Goal: Information Seeking & Learning: Learn about a topic

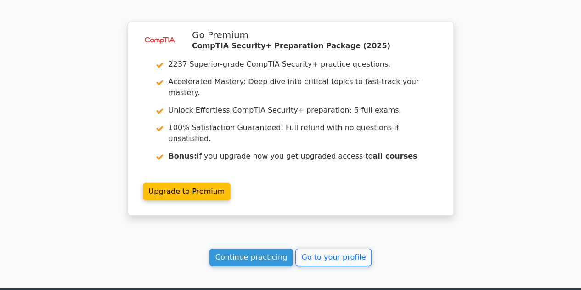
scroll to position [1394, 0]
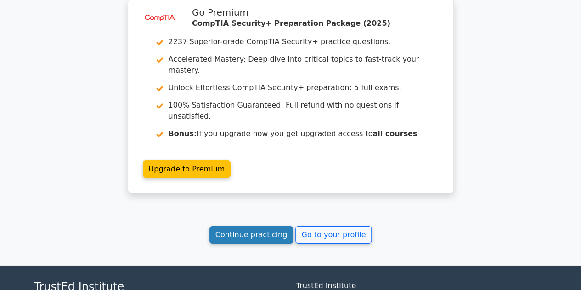
click at [263, 226] on link "Continue practicing" at bounding box center [252, 234] width 84 height 17
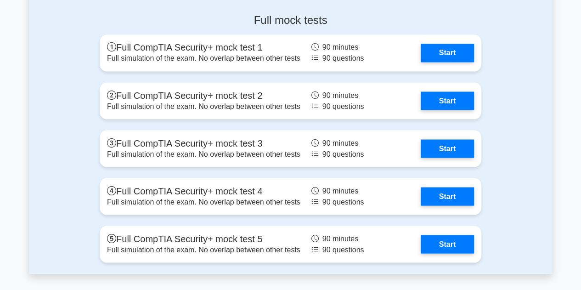
scroll to position [2551, 0]
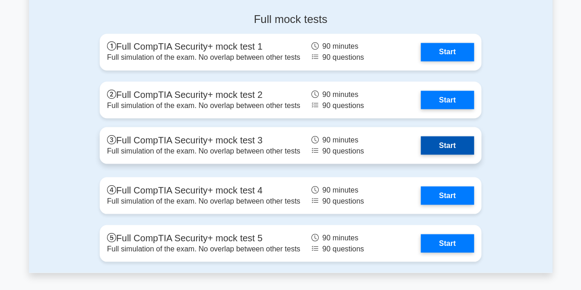
click at [450, 148] on link "Start" at bounding box center [447, 145] width 53 height 18
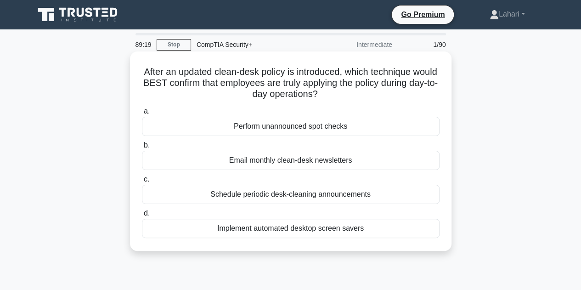
click at [359, 197] on div "Schedule periodic desk-cleaning announcements" at bounding box center [291, 194] width 298 height 19
click at [142, 182] on input "c. Schedule periodic desk-cleaning announcements" at bounding box center [142, 179] width 0 height 6
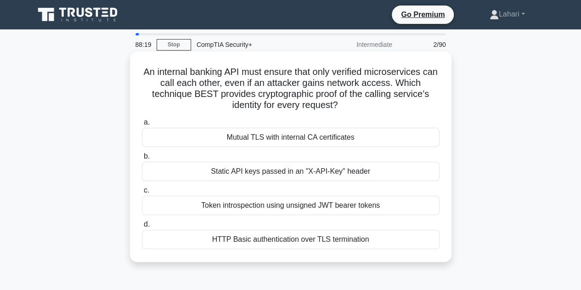
click at [353, 134] on div "Mutual TLS with internal CA certificates" at bounding box center [291, 137] width 298 height 19
click at [142, 125] on input "a. Mutual TLS with internal CA certificates" at bounding box center [142, 122] width 0 height 6
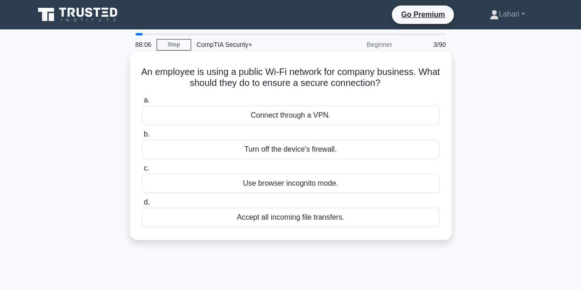
click at [343, 118] on div "Connect through a VPN." at bounding box center [291, 115] width 298 height 19
click at [142, 103] on input "a. Connect through a VPN." at bounding box center [142, 100] width 0 height 6
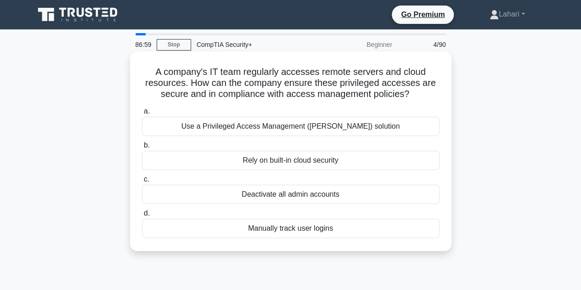
click at [327, 126] on div "Use a Privileged Access Management ([PERSON_NAME]) solution" at bounding box center [291, 126] width 298 height 19
click at [142, 114] on input "a. Use a Privileged Access Management ([PERSON_NAME]) solution" at bounding box center [142, 111] width 0 height 6
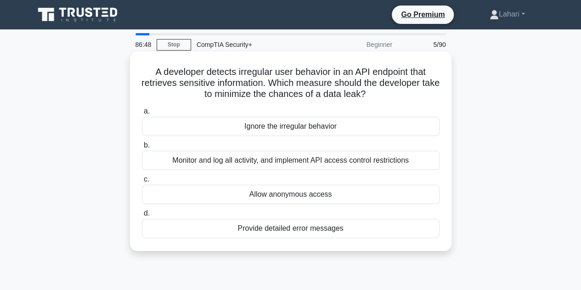
click at [300, 159] on div "Monitor and log all activity, and implement API access control restrictions" at bounding box center [291, 160] width 298 height 19
click at [142, 148] on input "b. Monitor and log all activity, and implement API access control restrictions" at bounding box center [142, 145] width 0 height 6
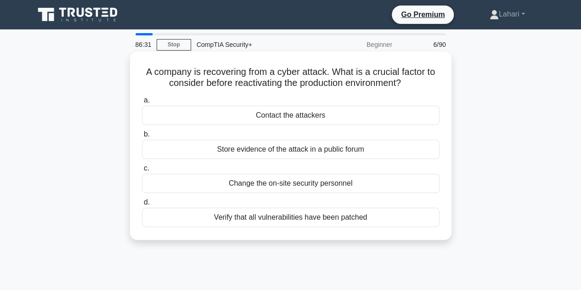
click at [296, 221] on div "Verify that all vulnerabilities have been patched" at bounding box center [291, 217] width 298 height 19
click at [142, 205] on input "d. Verify that all vulnerabilities have been patched" at bounding box center [142, 202] width 0 height 6
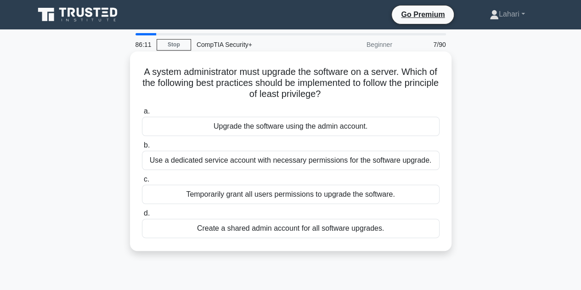
click at [273, 162] on div "Use a dedicated service account with necessary permissions for the software upg…" at bounding box center [291, 160] width 298 height 19
click at [142, 148] on input "b. Use a dedicated service account with necessary permissions for the software …" at bounding box center [142, 145] width 0 height 6
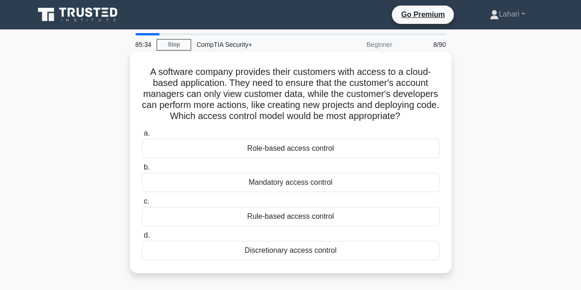
click at [272, 158] on div "Role-based access control" at bounding box center [291, 148] width 298 height 19
click at [142, 136] on input "a. Role-based access control" at bounding box center [142, 133] width 0 height 6
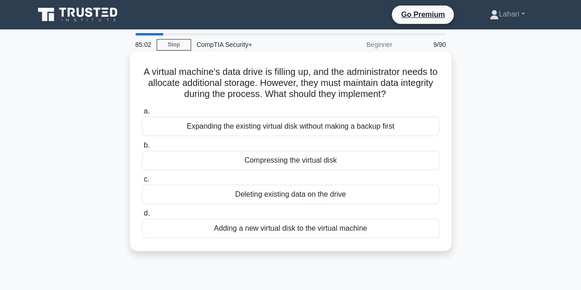
click at [301, 225] on div "Adding a new virtual disk to the virtual machine" at bounding box center [291, 228] width 298 height 19
click at [142, 216] on input "d. Adding a new virtual disk to the virtual machine" at bounding box center [142, 213] width 0 height 6
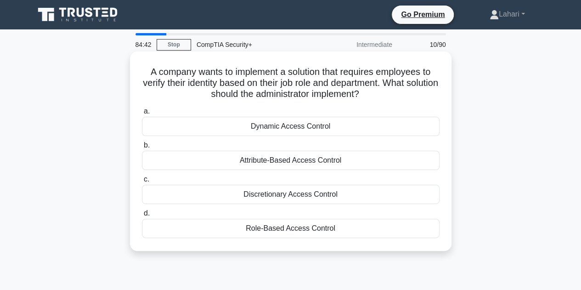
click at [302, 224] on div "Role-Based Access Control" at bounding box center [291, 228] width 298 height 19
click at [142, 216] on input "d. Role-Based Access Control" at bounding box center [142, 213] width 0 height 6
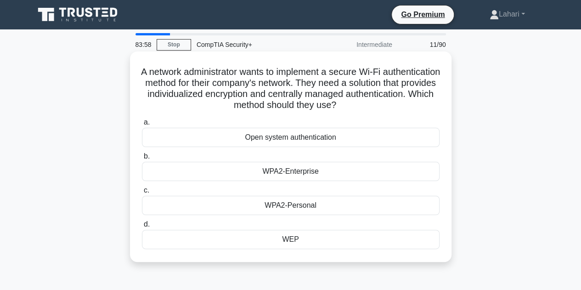
click at [297, 240] on div "WEP" at bounding box center [291, 239] width 298 height 19
click at [142, 227] on input "d. WEP" at bounding box center [142, 224] width 0 height 6
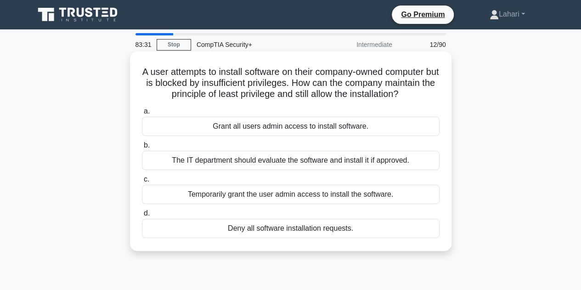
click at [307, 158] on div "The IT department should evaluate the software and install it if approved." at bounding box center [291, 160] width 298 height 19
click at [142, 148] on input "b. The IT department should evaluate the software and install it if approved." at bounding box center [142, 145] width 0 height 6
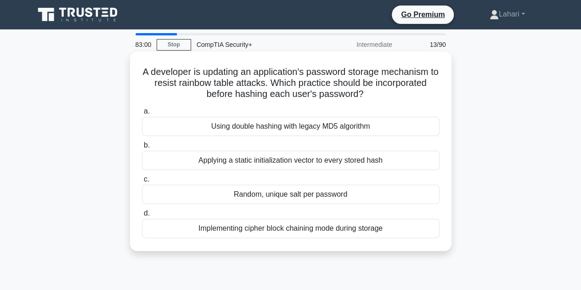
click at [300, 192] on div "Random, unique salt per password" at bounding box center [291, 194] width 298 height 19
click at [142, 182] on input "c. Random, unique salt per password" at bounding box center [142, 179] width 0 height 6
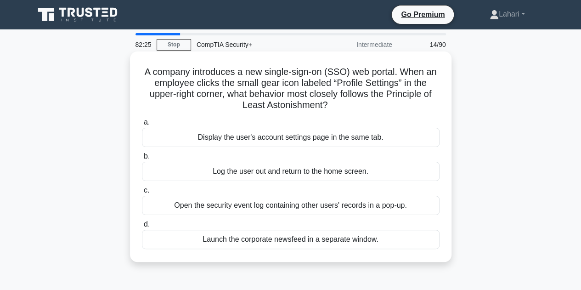
click at [297, 207] on div "Open the security event log containing other users' records in a pop-up." at bounding box center [291, 205] width 298 height 19
click at [142, 193] on input "c. Open the security event log containing other users' records in a pop-up." at bounding box center [142, 190] width 0 height 6
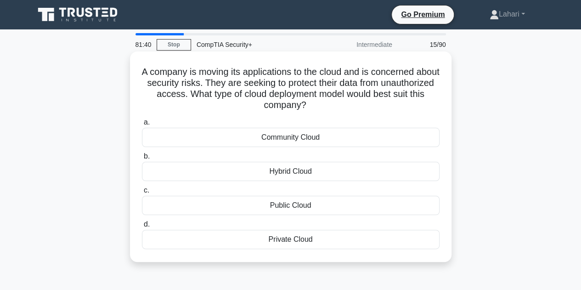
click at [316, 235] on div "Private Cloud" at bounding box center [291, 239] width 298 height 19
click at [142, 227] on input "d. Private Cloud" at bounding box center [142, 224] width 0 height 6
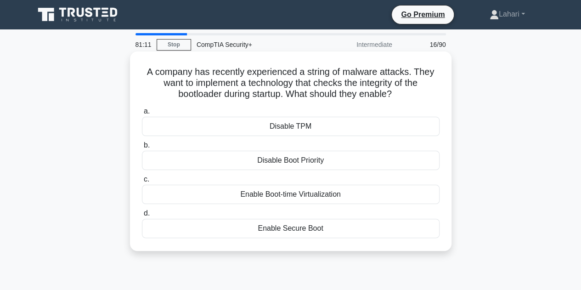
click at [310, 227] on div "Enable Secure Boot" at bounding box center [291, 228] width 298 height 19
click at [142, 216] on input "d. Enable Secure Boot" at bounding box center [142, 213] width 0 height 6
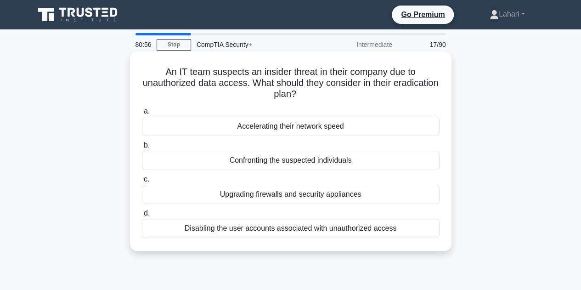
click at [314, 229] on div "Disabling the user accounts associated with unauthorized access" at bounding box center [291, 228] width 298 height 19
click at [142, 216] on input "d. Disabling the user accounts associated with unauthorized access" at bounding box center [142, 213] width 0 height 6
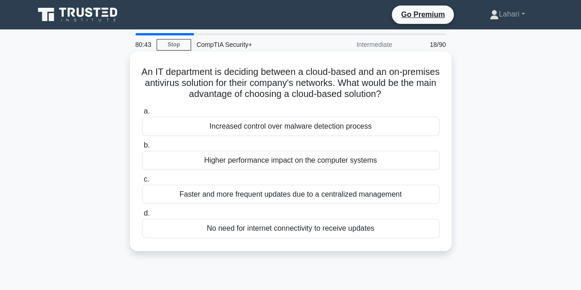
click at [313, 198] on div "Faster and more frequent updates due to a centralized management" at bounding box center [291, 194] width 298 height 19
click at [142, 182] on input "c. Faster and more frequent updates due to a centralized management" at bounding box center [142, 179] width 0 height 6
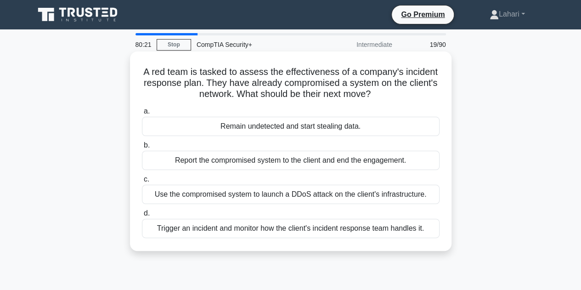
click at [288, 223] on div "Trigger an incident and monitor how the client's incident response team handles…" at bounding box center [291, 228] width 298 height 19
click at [142, 216] on input "d. Trigger an incident and monitor how the client's incident response team hand…" at bounding box center [142, 213] width 0 height 6
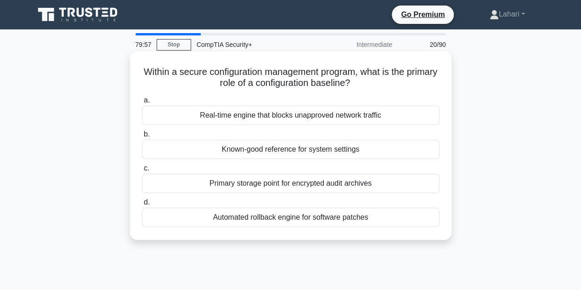
click at [274, 117] on div "Real-time engine that blocks unapproved network traffic" at bounding box center [291, 115] width 298 height 19
click at [142, 103] on input "a. Real-time engine that blocks unapproved network traffic" at bounding box center [142, 100] width 0 height 6
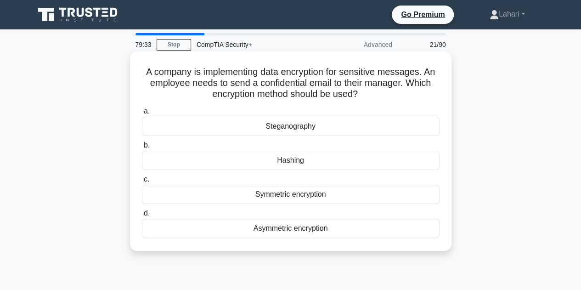
click at [312, 227] on div "Asymmetric encryption" at bounding box center [291, 228] width 298 height 19
click at [142, 216] on input "d. Asymmetric encryption" at bounding box center [142, 213] width 0 height 6
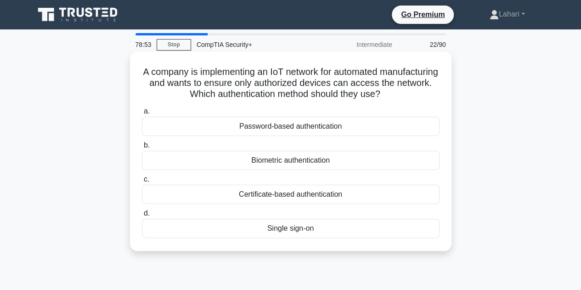
click at [291, 124] on div "Password-based authentication" at bounding box center [291, 126] width 298 height 19
click at [142, 114] on input "a. Password-based authentication" at bounding box center [142, 111] width 0 height 6
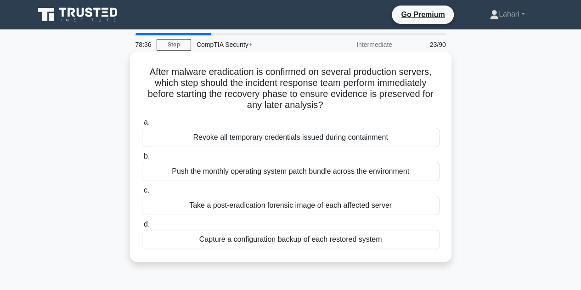
click at [304, 240] on div "Capture a configuration backup of each restored system" at bounding box center [291, 239] width 298 height 19
click at [142, 227] on input "d. Capture a configuration backup of each restored system" at bounding box center [142, 224] width 0 height 6
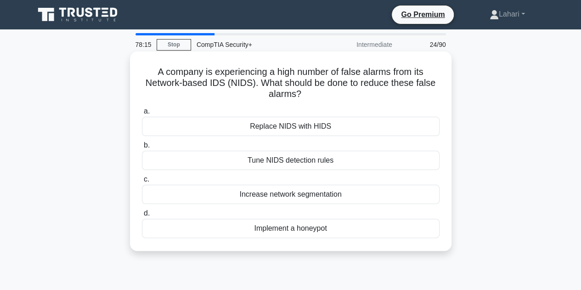
click at [317, 160] on div "Tune NIDS detection rules" at bounding box center [291, 160] width 298 height 19
click at [142, 148] on input "b. Tune NIDS detection rules" at bounding box center [142, 145] width 0 height 6
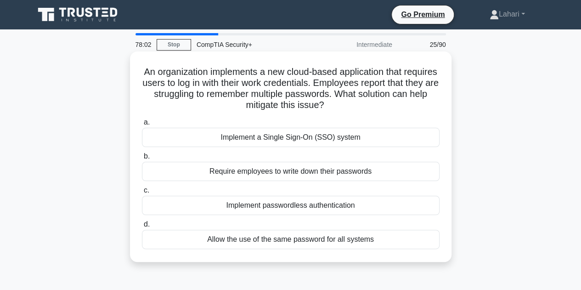
click at [314, 136] on div "Implement a Single Sign-On (SSO) system" at bounding box center [291, 137] width 298 height 19
click at [142, 125] on input "a. Implement a Single Sign-On (SSO) system" at bounding box center [142, 122] width 0 height 6
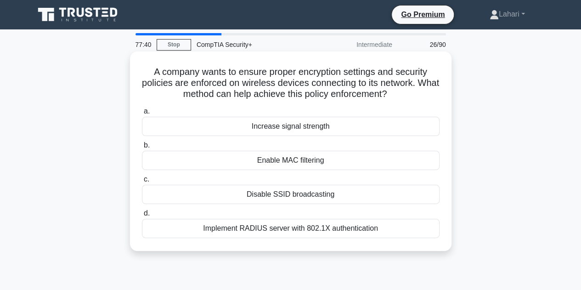
click at [290, 227] on div "Implement RADIUS server with 802.1X authentication" at bounding box center [291, 228] width 298 height 19
click at [142, 216] on input "d. Implement RADIUS server with 802.1X authentication" at bounding box center [142, 213] width 0 height 6
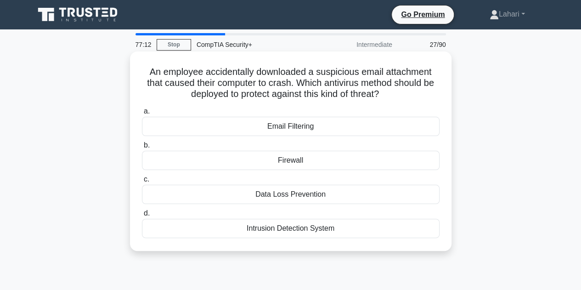
click at [317, 193] on div "Data Loss Prevention" at bounding box center [291, 194] width 298 height 19
click at [142, 182] on input "c. Data Loss Prevention" at bounding box center [142, 179] width 0 height 6
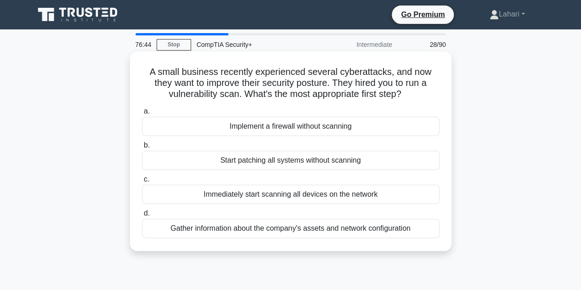
click at [323, 231] on div "Gather information about the company's assets and network configuration" at bounding box center [291, 228] width 298 height 19
click at [142, 216] on input "d. Gather information about the company's assets and network configuration" at bounding box center [142, 213] width 0 height 6
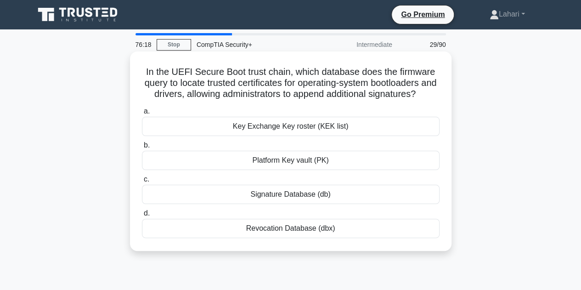
click at [293, 136] on div "Key Exchange Key roster (KEK list)" at bounding box center [291, 126] width 298 height 19
click at [142, 114] on input "a. Key Exchange Key roster (KEK list)" at bounding box center [142, 111] width 0 height 6
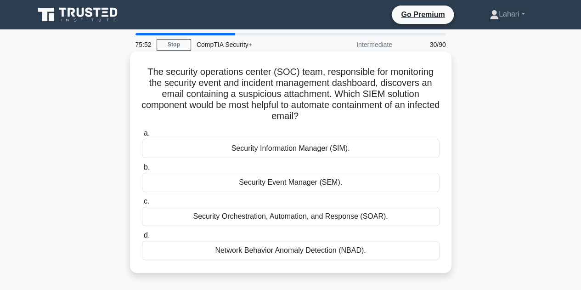
click at [267, 214] on div "Security Orchestration, Automation, and Response (SOAR)." at bounding box center [291, 216] width 298 height 19
click at [142, 204] on input "c. Security Orchestration, Automation, and Response (SOAR)." at bounding box center [142, 201] width 0 height 6
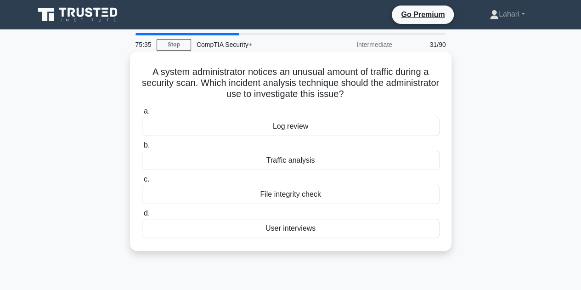
click at [278, 164] on div "Traffic analysis" at bounding box center [291, 160] width 298 height 19
click at [142, 148] on input "b. Traffic analysis" at bounding box center [142, 145] width 0 height 6
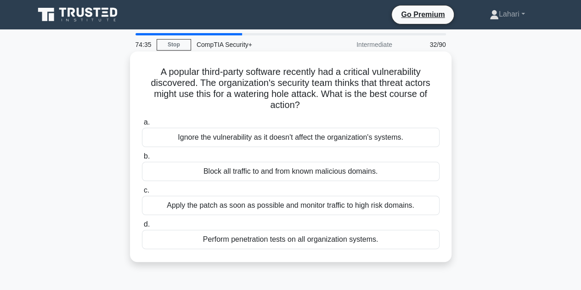
click at [279, 208] on div "Apply the patch as soon as possible and monitor traffic to high risk domains." at bounding box center [291, 205] width 298 height 19
click at [142, 193] on input "c. Apply the patch as soon as possible and monitor traffic to high risk domains." at bounding box center [142, 190] width 0 height 6
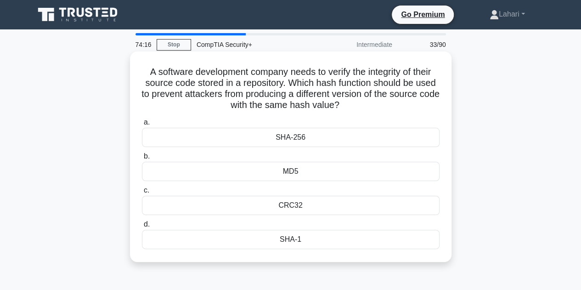
click at [298, 140] on div "SHA-256" at bounding box center [291, 137] width 298 height 19
click at [142, 125] on input "a. SHA-256" at bounding box center [142, 122] width 0 height 6
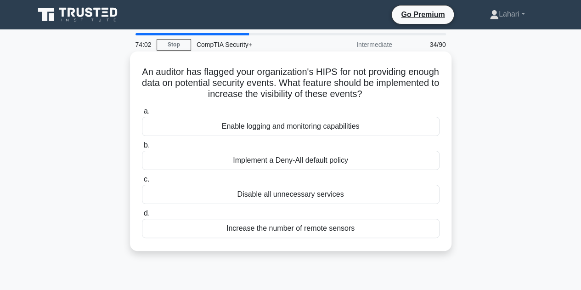
click at [297, 135] on div "Enable logging and monitoring capabilities" at bounding box center [291, 126] width 298 height 19
click at [142, 114] on input "a. Enable logging and monitoring capabilities" at bounding box center [142, 111] width 0 height 6
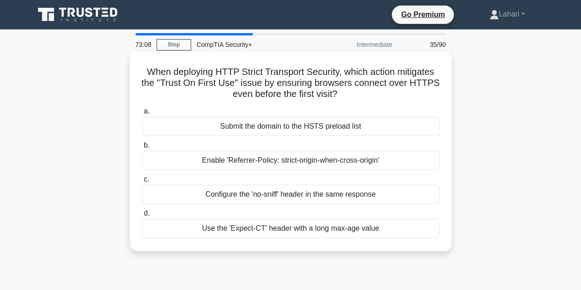
click at [280, 158] on div "Enable 'Referrer-Policy: strict-origin-when-cross-origin'" at bounding box center [291, 160] width 298 height 19
click at [142, 148] on input "b. Enable 'Referrer-Policy: strict-origin-when-cross-origin'" at bounding box center [142, 145] width 0 height 6
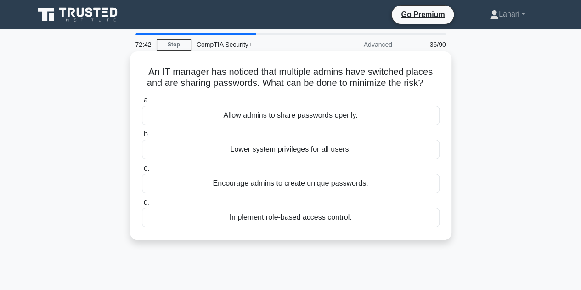
click at [290, 185] on div "Encourage admins to create unique passwords." at bounding box center [291, 183] width 298 height 19
click at [142, 171] on input "c. Encourage admins to create unique passwords." at bounding box center [142, 168] width 0 height 6
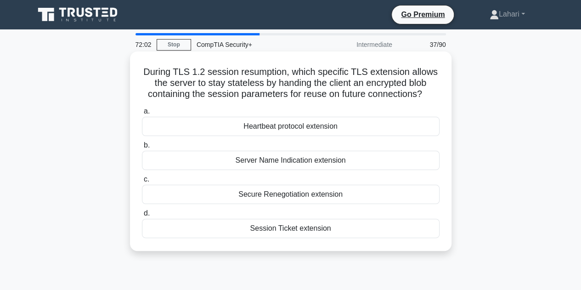
click at [300, 191] on div "Secure Renegotiation extension" at bounding box center [291, 194] width 298 height 19
click at [142, 182] on input "c. Secure Renegotiation extension" at bounding box center [142, 179] width 0 height 6
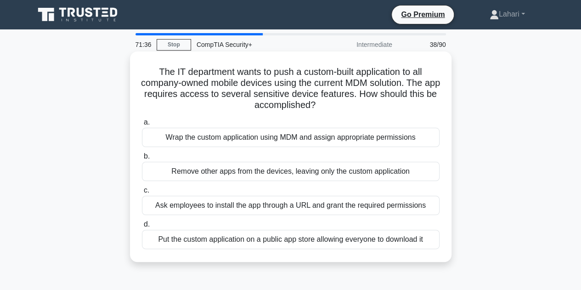
click at [270, 141] on div "Wrap the custom application using MDM and assign appropriate permissions" at bounding box center [291, 137] width 298 height 19
click at [142, 125] on input "a. Wrap the custom application using MDM and assign appropriate permissions" at bounding box center [142, 122] width 0 height 6
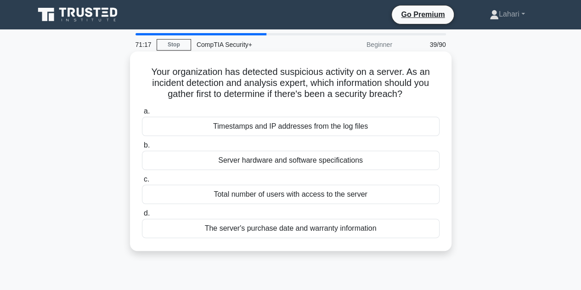
click at [317, 129] on div "Timestamps and IP addresses from the log files" at bounding box center [291, 126] width 298 height 19
click at [142, 114] on input "a. Timestamps and IP addresses from the log files" at bounding box center [142, 111] width 0 height 6
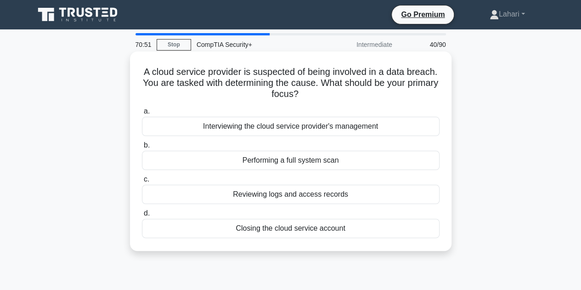
click at [314, 196] on div "Reviewing logs and access records" at bounding box center [291, 194] width 298 height 19
click at [142, 182] on input "c. Reviewing logs and access records" at bounding box center [142, 179] width 0 height 6
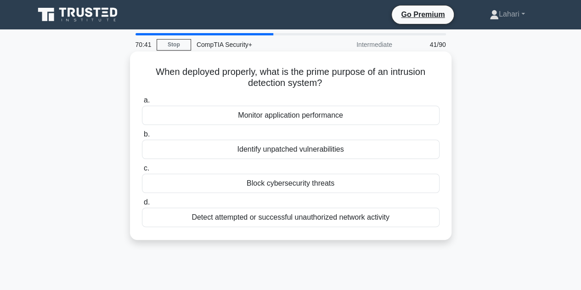
click at [298, 220] on div "Detect attempted or successful unauthorized network activity" at bounding box center [291, 217] width 298 height 19
click at [142, 205] on input "d. Detect attempted or successful unauthorized network activity" at bounding box center [142, 202] width 0 height 6
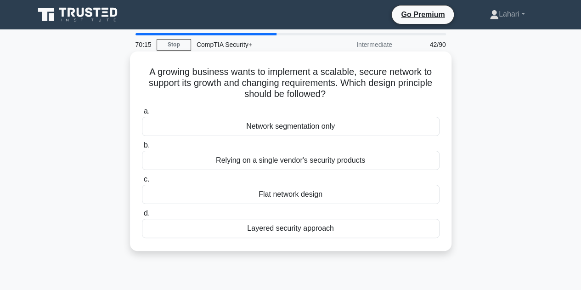
click at [317, 228] on div "Layered security approach" at bounding box center [291, 228] width 298 height 19
click at [142, 216] on input "d. Layered security approach" at bounding box center [142, 213] width 0 height 6
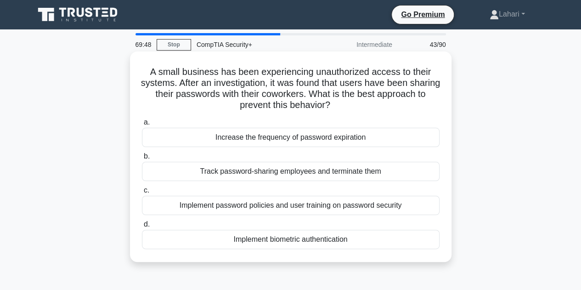
click at [319, 243] on div "Implement biometric authentication" at bounding box center [291, 239] width 298 height 19
click at [142, 227] on input "d. Implement biometric authentication" at bounding box center [142, 224] width 0 height 6
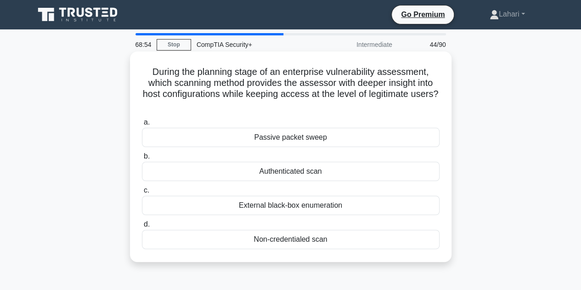
click at [306, 138] on div "Passive packet sweep" at bounding box center [291, 137] width 298 height 19
click at [142, 125] on input "a. Passive packet sweep" at bounding box center [142, 122] width 0 height 6
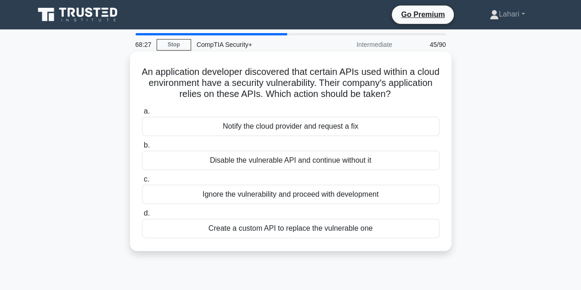
click at [364, 125] on div "Notify the cloud provider and request a fix" at bounding box center [291, 126] width 298 height 19
click at [142, 114] on input "a. Notify the cloud provider and request a fix" at bounding box center [142, 111] width 0 height 6
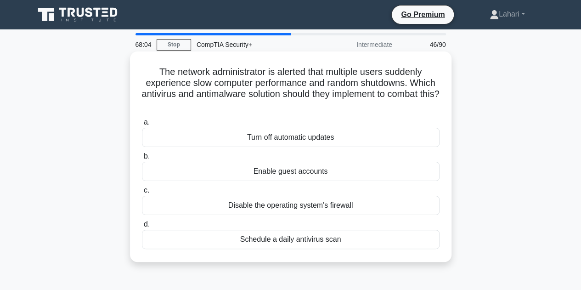
click at [334, 244] on div "Schedule a daily antivirus scan" at bounding box center [291, 239] width 298 height 19
click at [142, 227] on input "d. Schedule a daily antivirus scan" at bounding box center [142, 224] width 0 height 6
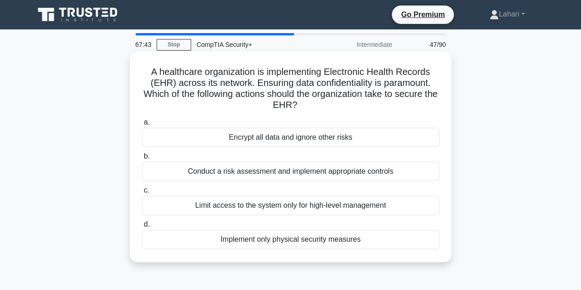
click at [316, 171] on div "Conduct a risk assessment and implement appropriate controls" at bounding box center [291, 171] width 298 height 19
click at [142, 159] on input "b. Conduct a risk assessment and implement appropriate controls" at bounding box center [142, 156] width 0 height 6
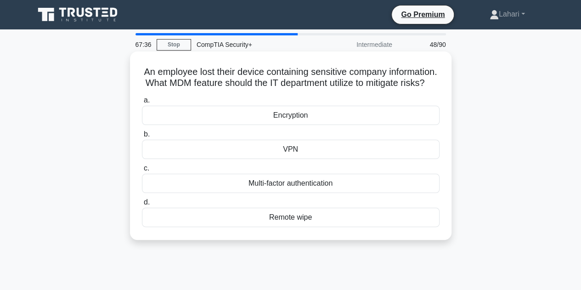
click at [303, 227] on div "Remote wipe" at bounding box center [291, 217] width 298 height 19
click at [142, 205] on input "d. Remote wipe" at bounding box center [142, 202] width 0 height 6
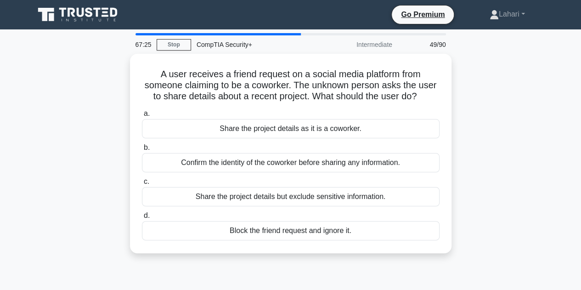
scroll to position [34, 0]
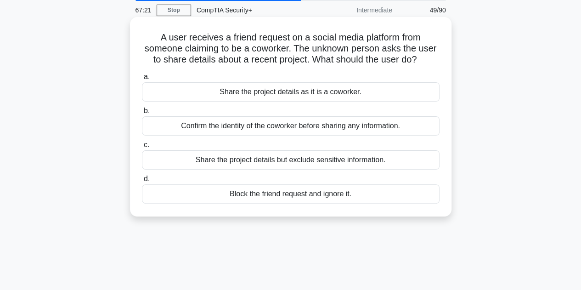
click at [388, 124] on div "Confirm the identity of the coworker before sharing any information." at bounding box center [291, 125] width 298 height 19
click at [142, 114] on input "b. Confirm the identity of the coworker before sharing any information." at bounding box center [142, 111] width 0 height 6
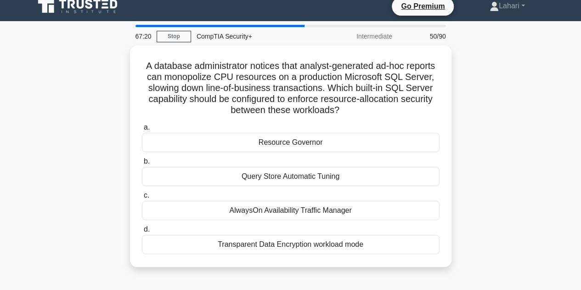
scroll to position [0, 0]
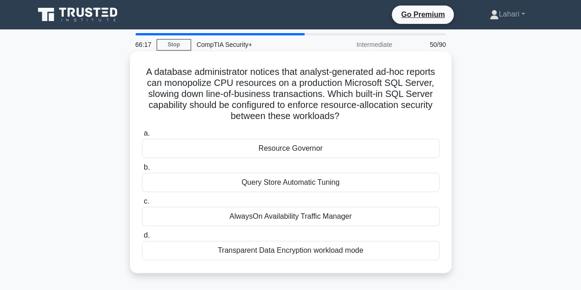
click at [266, 251] on div "Transparent Data Encryption workload mode" at bounding box center [291, 250] width 298 height 19
click at [142, 238] on input "d. Transparent Data Encryption workload mode" at bounding box center [142, 235] width 0 height 6
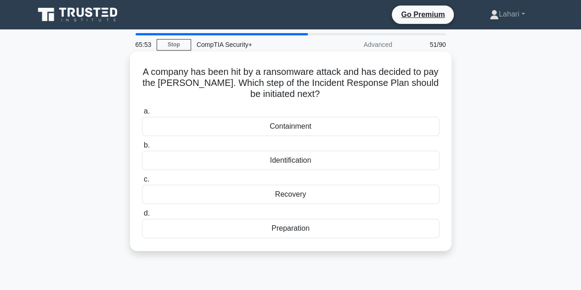
click at [338, 197] on div "Recovery" at bounding box center [291, 194] width 298 height 19
click at [142, 182] on input "c. Recovery" at bounding box center [142, 179] width 0 height 6
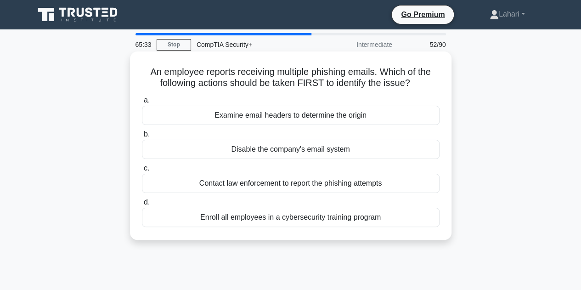
click at [343, 121] on div "Examine email headers to determine the origin" at bounding box center [291, 115] width 298 height 19
click at [142, 103] on input "a. Examine email headers to determine the origin" at bounding box center [142, 100] width 0 height 6
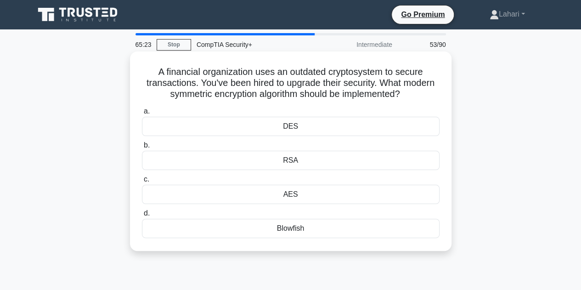
click at [300, 195] on div "AES" at bounding box center [291, 194] width 298 height 19
click at [142, 182] on input "c. AES" at bounding box center [142, 179] width 0 height 6
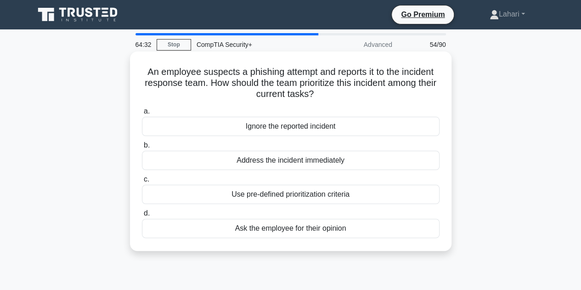
click at [329, 193] on div "Use pre-defined prioritization criteria" at bounding box center [291, 194] width 298 height 19
click at [142, 182] on input "c. Use pre-defined prioritization criteria" at bounding box center [142, 179] width 0 height 6
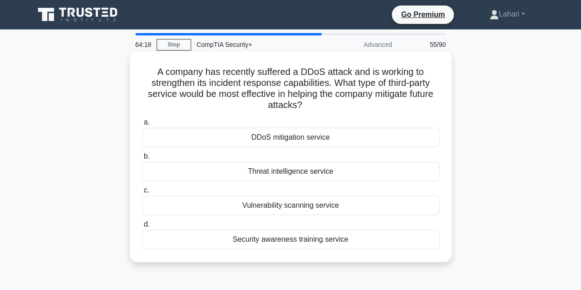
click at [312, 177] on div "Threat intelligence service" at bounding box center [291, 171] width 298 height 19
click at [142, 159] on input "b. Threat intelligence service" at bounding box center [142, 156] width 0 height 6
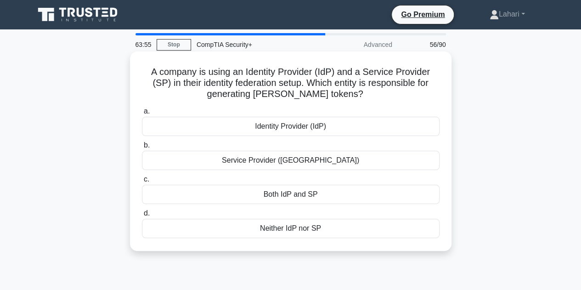
click at [311, 162] on div "Service Provider ([GEOGRAPHIC_DATA])" at bounding box center [291, 160] width 298 height 19
click at [142, 148] on input "b. Service Provider (SP)" at bounding box center [142, 145] width 0 height 6
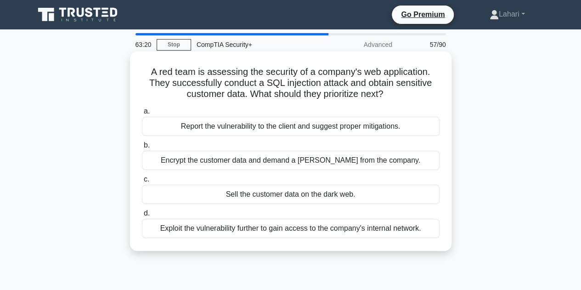
click at [295, 132] on div "Report the vulnerability to the client and suggest proper mitigations." at bounding box center [291, 126] width 298 height 19
click at [142, 114] on input "a. Report the vulnerability to the client and suggest proper mitigations." at bounding box center [142, 111] width 0 height 6
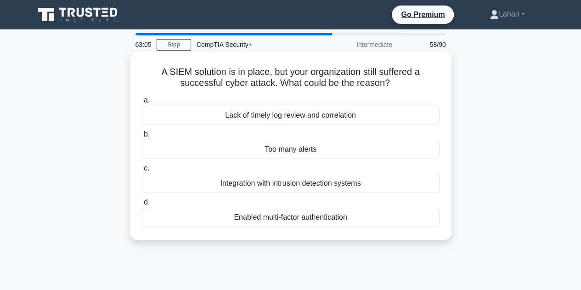
click at [289, 120] on div "Lack of timely log review and correlation" at bounding box center [291, 115] width 298 height 19
click at [142, 103] on input "a. Lack of timely log review and correlation" at bounding box center [142, 100] width 0 height 6
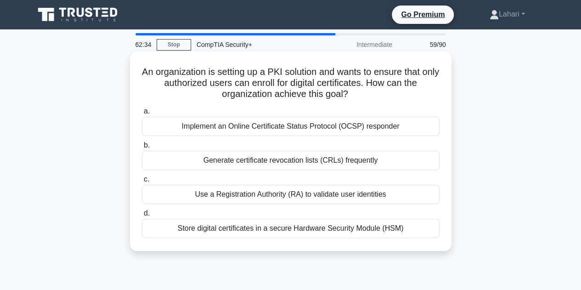
click at [325, 200] on div "Use a Registration Authority (RA) to validate user identities" at bounding box center [291, 194] width 298 height 19
click at [142, 182] on input "c. Use a Registration Authority (RA) to validate user identities" at bounding box center [142, 179] width 0 height 6
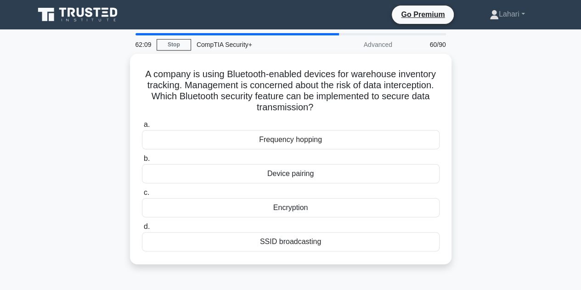
click at [325, 200] on div "Encryption" at bounding box center [291, 207] width 298 height 19
click at [142, 196] on input "c. Encryption" at bounding box center [142, 193] width 0 height 6
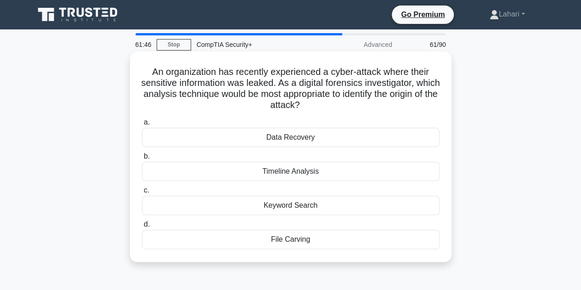
click at [312, 168] on div "Timeline Analysis" at bounding box center [291, 171] width 298 height 19
click at [142, 159] on input "b. Timeline Analysis" at bounding box center [142, 156] width 0 height 6
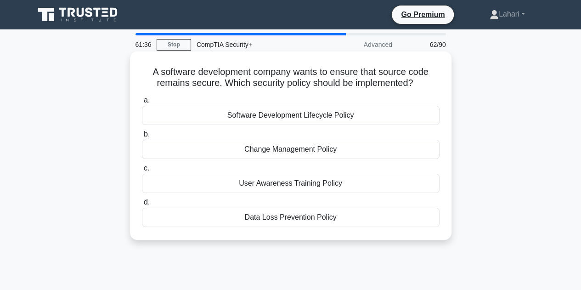
click at [275, 117] on div "Software Development Lifecycle Policy" at bounding box center [291, 115] width 298 height 19
click at [142, 103] on input "a. Software Development Lifecycle Policy" at bounding box center [142, 100] width 0 height 6
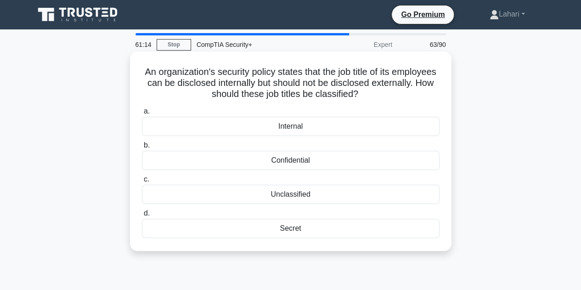
click at [300, 128] on div "Internal" at bounding box center [291, 126] width 298 height 19
click at [142, 114] on input "a. Internal" at bounding box center [142, 111] width 0 height 6
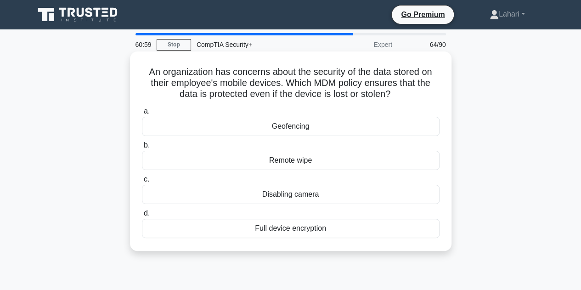
click at [300, 229] on div "Full device encryption" at bounding box center [291, 228] width 298 height 19
click at [142, 216] on input "d. Full device encryption" at bounding box center [142, 213] width 0 height 6
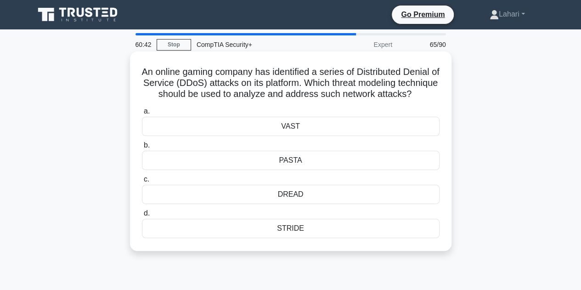
click at [300, 238] on div "STRIDE" at bounding box center [291, 228] width 298 height 19
click at [142, 216] on input "d. STRIDE" at bounding box center [142, 213] width 0 height 6
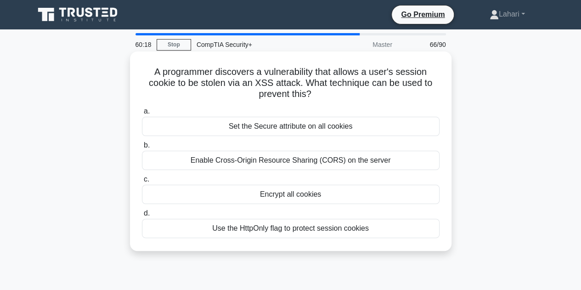
click at [356, 126] on div "Set the Secure attribute on all cookies" at bounding box center [291, 126] width 298 height 19
click at [142, 114] on input "a. Set the Secure attribute on all cookies" at bounding box center [142, 111] width 0 height 6
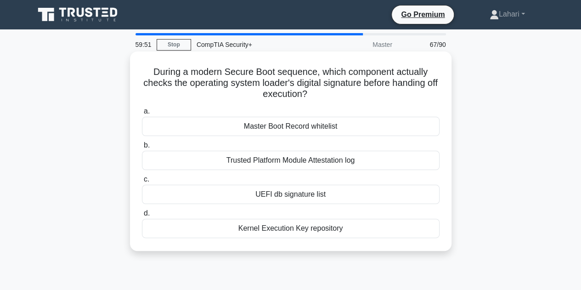
click at [353, 194] on div "UEFI db signature list" at bounding box center [291, 194] width 298 height 19
click at [142, 182] on input "c. UEFI db signature list" at bounding box center [142, 179] width 0 height 6
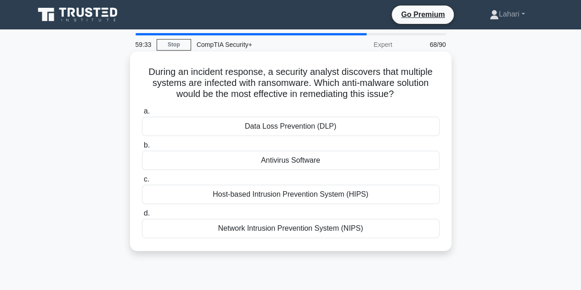
click at [317, 129] on div "Data Loss Prevention (DLP)" at bounding box center [291, 126] width 298 height 19
click at [142, 114] on input "a. Data Loss Prevention (DLP)" at bounding box center [142, 111] width 0 height 6
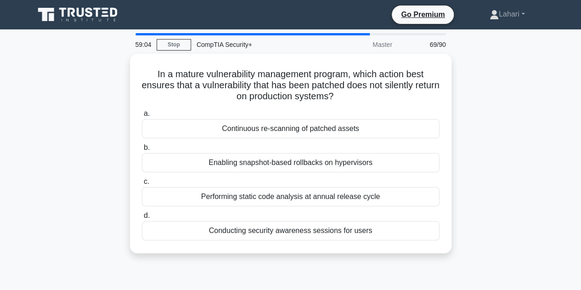
click at [317, 129] on div "Continuous re-scanning of patched assets" at bounding box center [291, 128] width 298 height 19
click at [142, 117] on input "a. Continuous re-scanning of patched assets" at bounding box center [142, 114] width 0 height 6
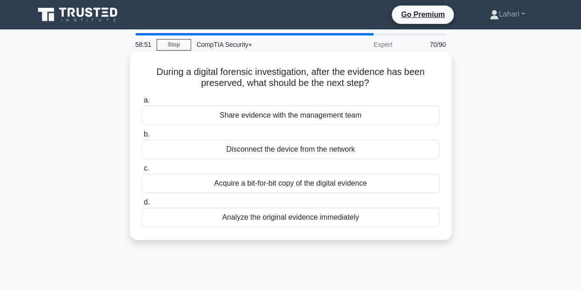
click at [302, 175] on div "Acquire a bit-for-bit copy of the digital evidence" at bounding box center [291, 183] width 298 height 19
click at [142, 171] on input "c. Acquire a bit-for-bit copy of the digital evidence" at bounding box center [142, 168] width 0 height 6
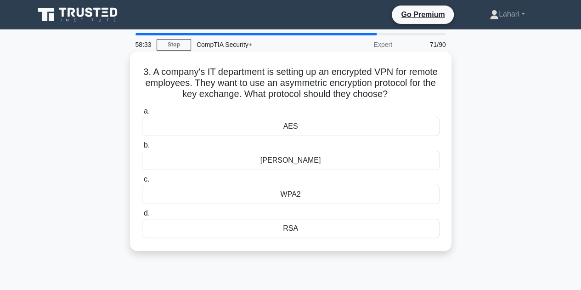
click at [294, 163] on div "[PERSON_NAME]" at bounding box center [291, 160] width 298 height 19
click at [142, 148] on input "[PERSON_NAME]" at bounding box center [142, 145] width 0 height 6
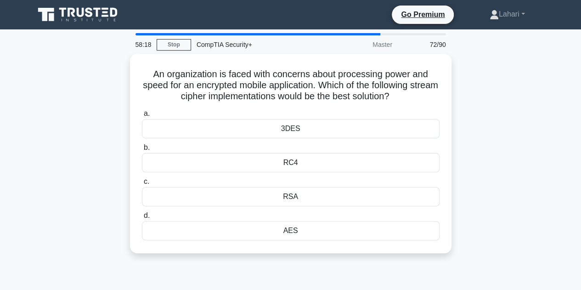
click at [294, 163] on div "RC4" at bounding box center [291, 162] width 298 height 19
click at [142, 151] on input "b. RC4" at bounding box center [142, 148] width 0 height 6
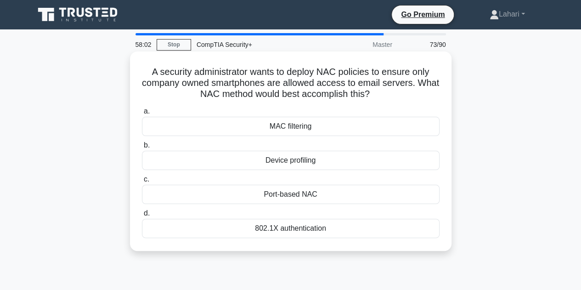
click at [287, 125] on div "MAC filtering" at bounding box center [291, 126] width 298 height 19
click at [142, 114] on input "a. MAC filtering" at bounding box center [142, 111] width 0 height 6
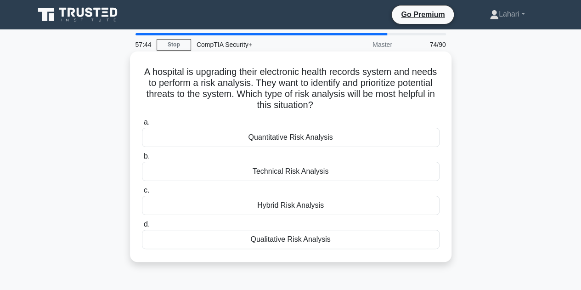
click at [310, 173] on div "Technical Risk Analysis" at bounding box center [291, 171] width 298 height 19
click at [142, 159] on input "b. Technical Risk Analysis" at bounding box center [142, 156] width 0 height 6
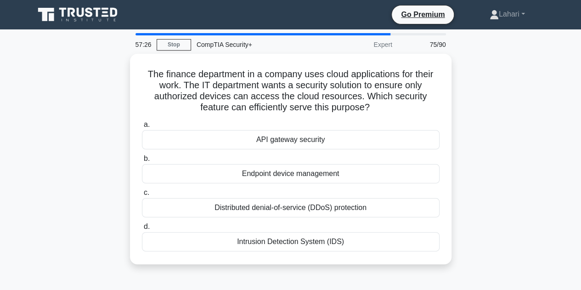
click at [310, 173] on div "Endpoint device management" at bounding box center [291, 173] width 298 height 19
click at [142, 162] on input "b. Endpoint device management" at bounding box center [142, 159] width 0 height 6
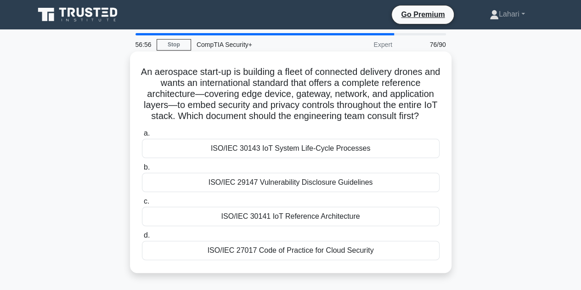
click at [302, 158] on div "ISO/IEC 30143 IoT System Life-Cycle Processes" at bounding box center [291, 148] width 298 height 19
click at [142, 136] on input "a. ISO/IEC 30143 IoT System Life-Cycle Processes" at bounding box center [142, 133] width 0 height 6
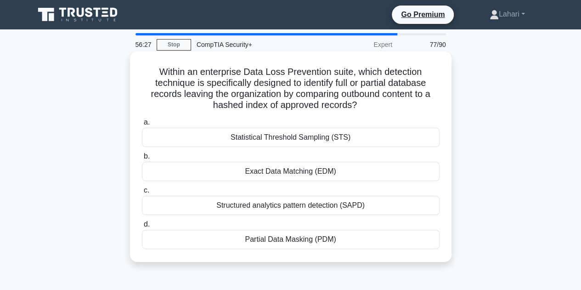
click at [289, 205] on div "Structured analytics pattern detection (SAPD)" at bounding box center [291, 205] width 298 height 19
click at [142, 193] on input "c. Structured analytics pattern detection (SAPD)" at bounding box center [142, 190] width 0 height 6
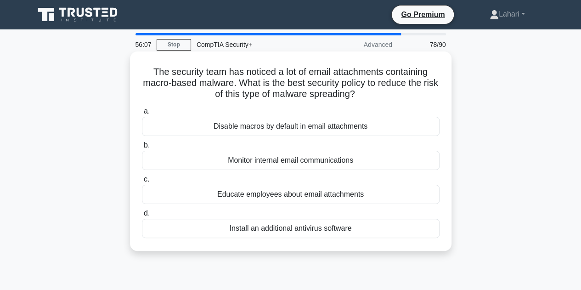
click at [276, 129] on div "Disable macros by default in email attachments" at bounding box center [291, 126] width 298 height 19
click at [142, 114] on input "a. Disable macros by default in email attachments" at bounding box center [142, 111] width 0 height 6
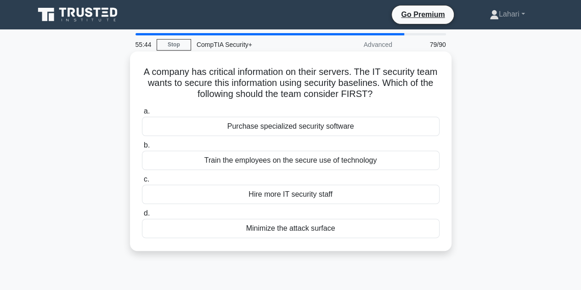
click at [277, 129] on div "Purchase specialized security software" at bounding box center [291, 126] width 298 height 19
click at [142, 114] on input "a. Purchase specialized security software" at bounding box center [142, 111] width 0 height 6
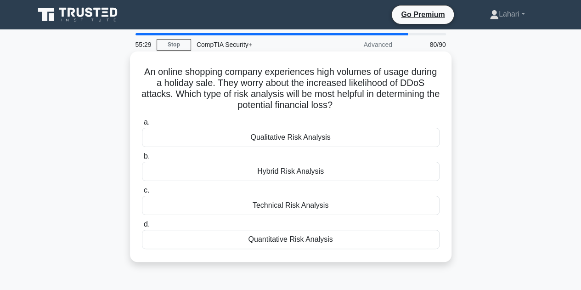
click at [277, 236] on div "Quantitative Risk Analysis" at bounding box center [291, 239] width 298 height 19
click at [142, 227] on input "d. Quantitative Risk Analysis" at bounding box center [142, 224] width 0 height 6
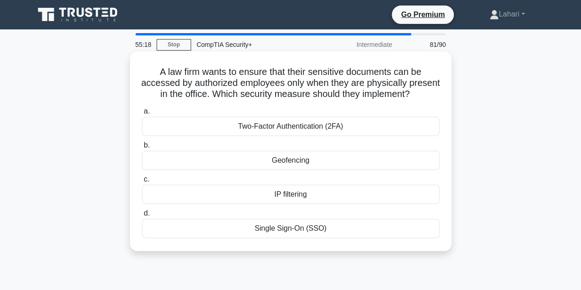
click at [278, 170] on div "Geofencing" at bounding box center [291, 160] width 298 height 19
click at [142, 148] on input "b. Geofencing" at bounding box center [142, 145] width 0 height 6
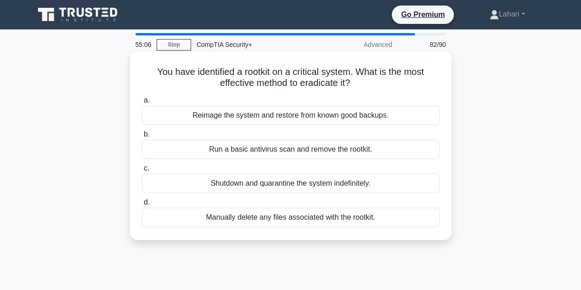
click at [307, 181] on div "Shutdown and quarantine the system indefinitely." at bounding box center [291, 183] width 298 height 19
click at [142, 171] on input "c. Shutdown and quarantine the system indefinitely." at bounding box center [142, 168] width 0 height 6
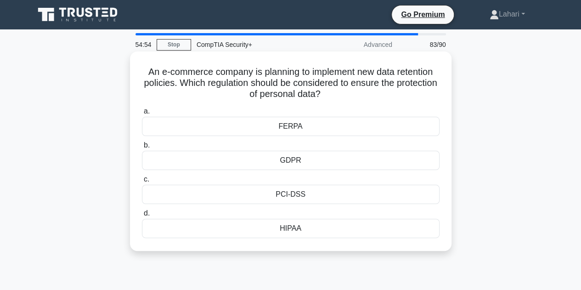
click at [301, 160] on div "GDPR" at bounding box center [291, 160] width 298 height 19
click at [142, 148] on input "b. GDPR" at bounding box center [142, 145] width 0 height 6
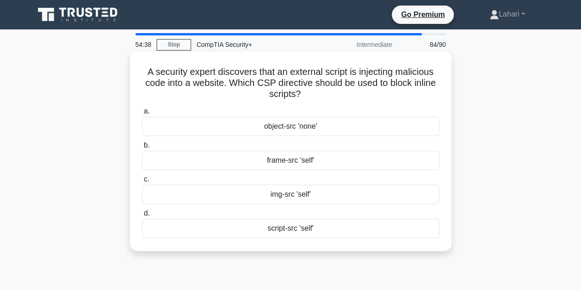
click at [325, 230] on div "script-src 'self'" at bounding box center [291, 228] width 298 height 19
click at [142, 216] on input "d. script-src 'self'" at bounding box center [142, 213] width 0 height 6
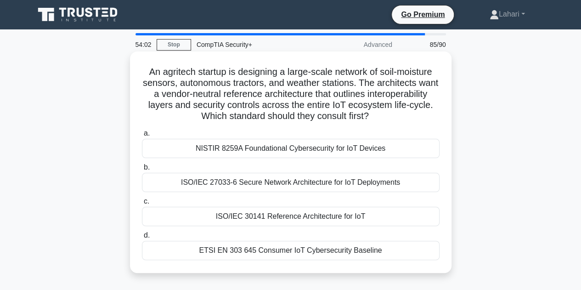
click at [305, 251] on div "ETSI EN 303 645 Consumer IoT Cybersecurity Baseline" at bounding box center [291, 250] width 298 height 19
click at [142, 238] on input "d. ETSI EN 303 645 Consumer IoT Cybersecurity Baseline" at bounding box center [142, 235] width 0 height 6
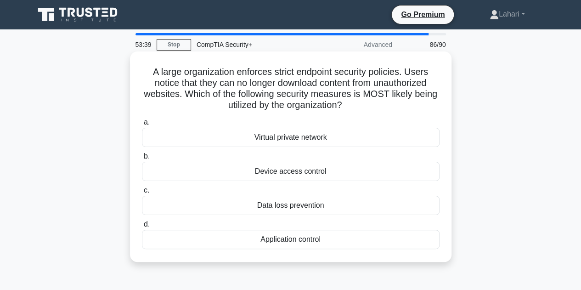
click at [308, 239] on div "Application control" at bounding box center [291, 239] width 298 height 19
click at [142, 227] on input "d. Application control" at bounding box center [142, 224] width 0 height 6
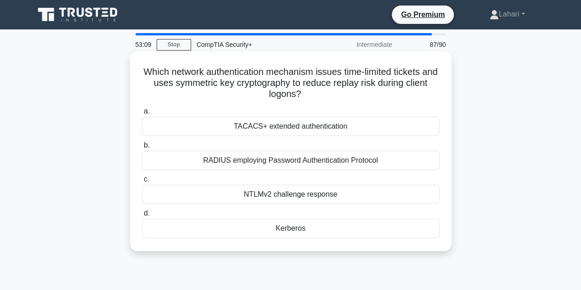
click at [292, 232] on div "Kerberos" at bounding box center [291, 228] width 298 height 19
click at [142, 216] on input "d. [GEOGRAPHIC_DATA]" at bounding box center [142, 213] width 0 height 6
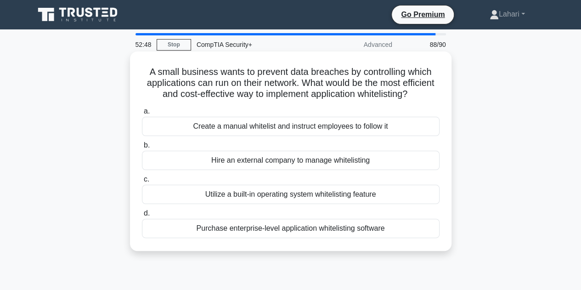
click at [363, 204] on div "Utilize a built-in operating system whitelisting feature" at bounding box center [291, 194] width 298 height 19
click at [142, 182] on input "c. Utilize a built-in operating system whitelisting feature" at bounding box center [142, 179] width 0 height 6
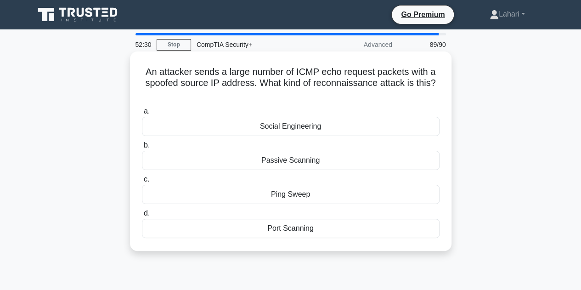
click at [337, 190] on div "Ping Sweep" at bounding box center [291, 194] width 298 height 19
click at [142, 182] on input "c. Ping Sweep" at bounding box center [142, 179] width 0 height 6
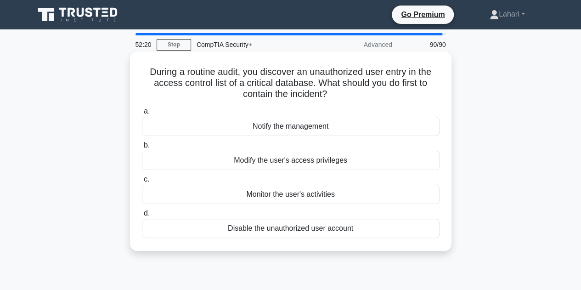
click at [388, 222] on div "Disable the unauthorized user account" at bounding box center [291, 228] width 298 height 19
click at [142, 216] on input "d. Disable the unauthorized user account" at bounding box center [142, 213] width 0 height 6
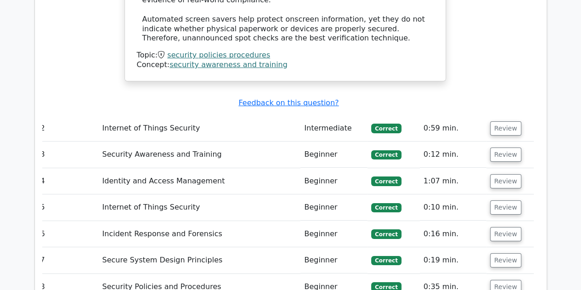
scroll to position [1521, 0]
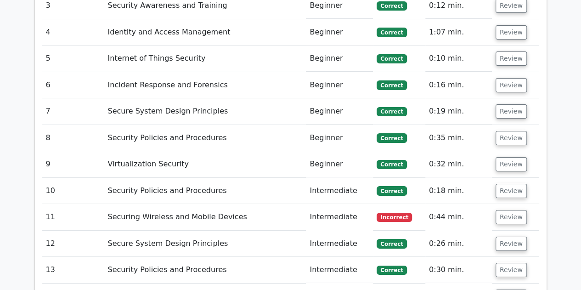
scroll to position [1685, 0]
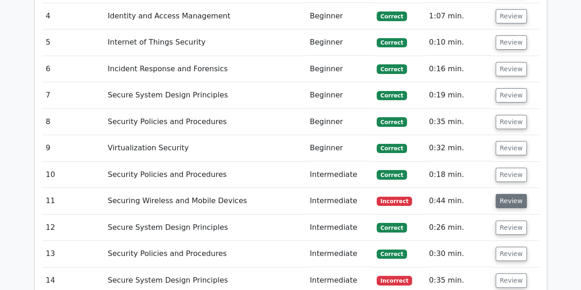
click at [503, 194] on button "Review" at bounding box center [511, 201] width 31 height 14
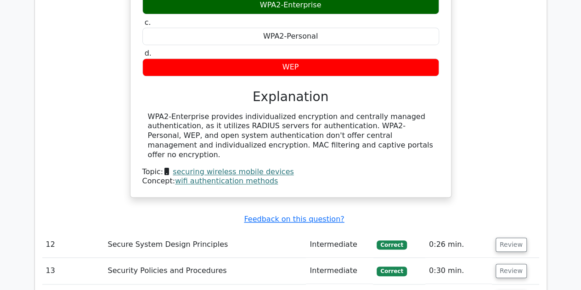
scroll to position [2008, 0]
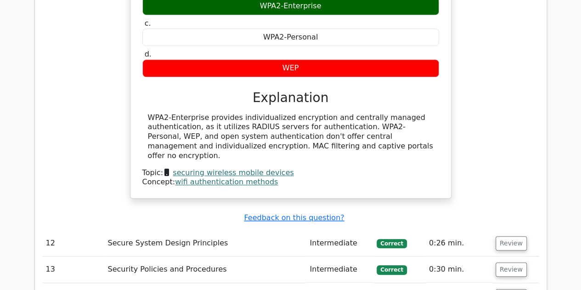
click at [101, 147] on div "A network administrator wants to implement a secure Wi-Fi authentication method…" at bounding box center [290, 51] width 497 height 318
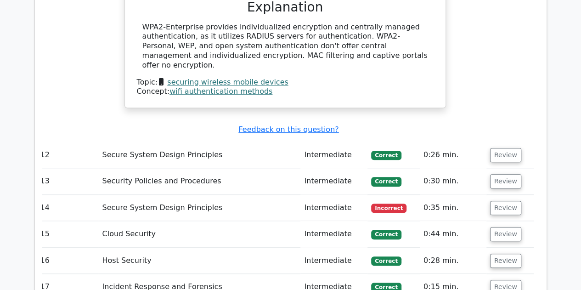
scroll to position [2106, 0]
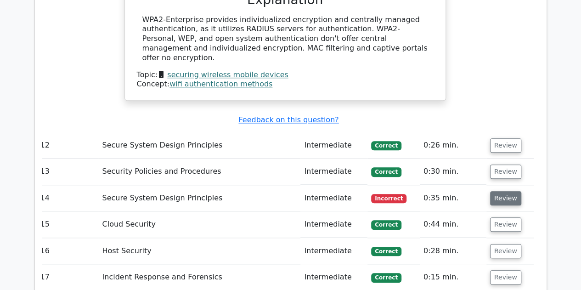
click at [498, 191] on button "Review" at bounding box center [505, 198] width 31 height 14
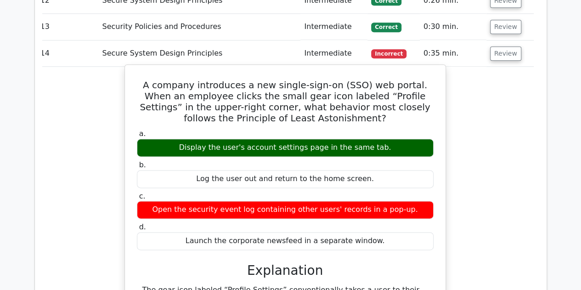
scroll to position [2251, 0]
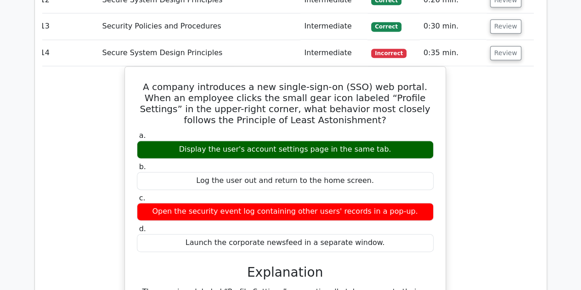
click at [91, 193] on div "A company introduces a new single-sign-on (SSO) web portal. When an employee cl…" at bounding box center [285, 239] width 497 height 346
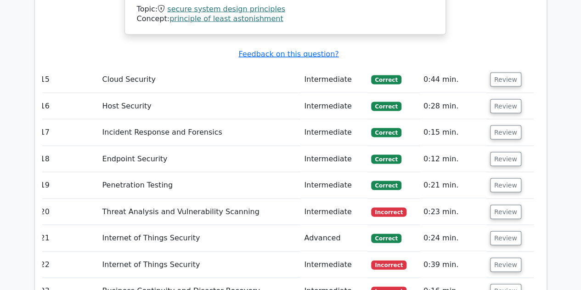
scroll to position [0, 0]
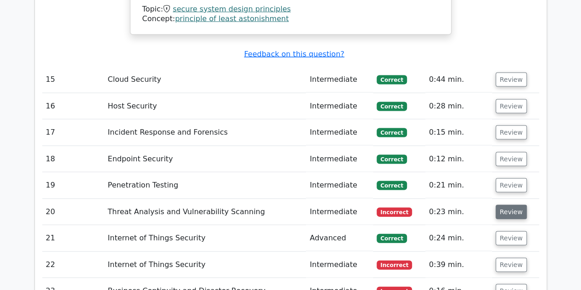
click at [513, 205] on button "Review" at bounding box center [511, 212] width 31 height 14
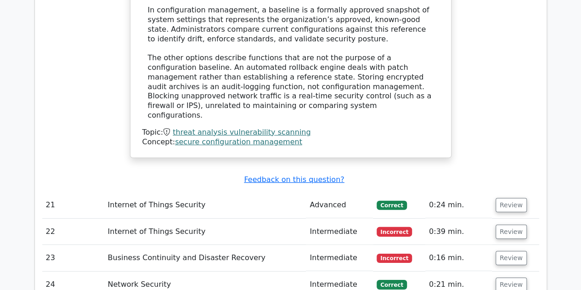
scroll to position [3034, 0]
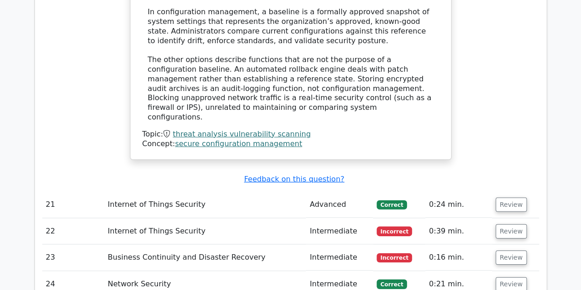
click at [191, 218] on td "Internet of Things Security" at bounding box center [205, 231] width 202 height 26
click at [509, 224] on button "Review" at bounding box center [511, 231] width 31 height 14
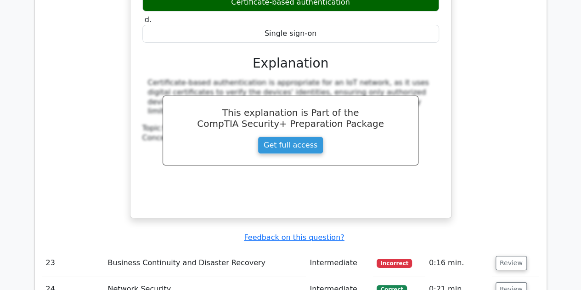
scroll to position [3422, 0]
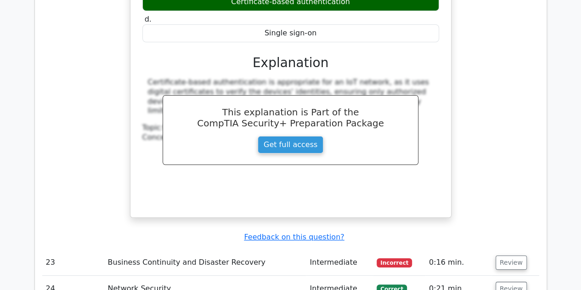
click at [164, 276] on td "Network Security" at bounding box center [205, 289] width 202 height 26
click at [505, 255] on button "Review" at bounding box center [511, 262] width 31 height 14
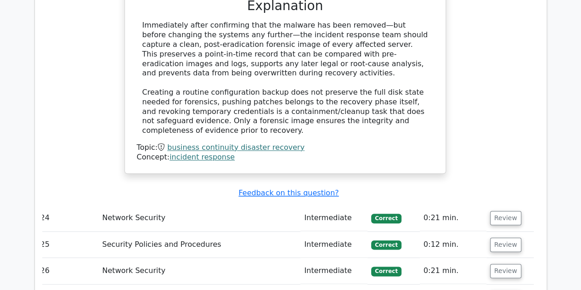
scroll to position [3900, 0]
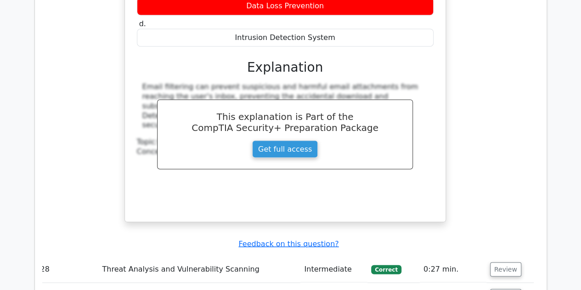
scroll to position [4346, 0]
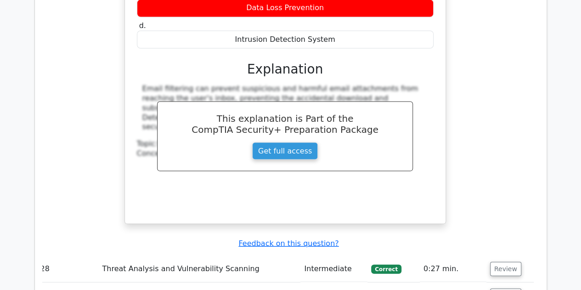
click at [169, 282] on td "Internet of Things Security" at bounding box center [199, 295] width 202 height 26
click at [507, 288] on button "Review" at bounding box center [505, 295] width 31 height 14
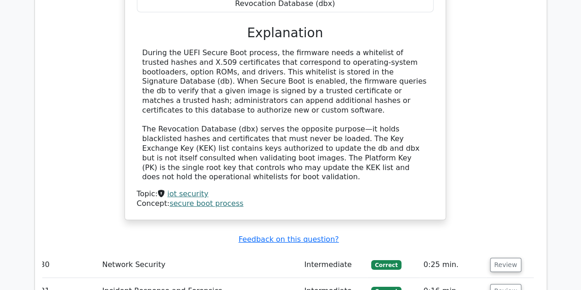
scroll to position [4827, 0]
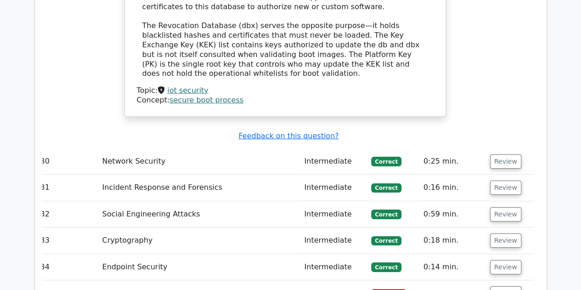
scroll to position [0, 0]
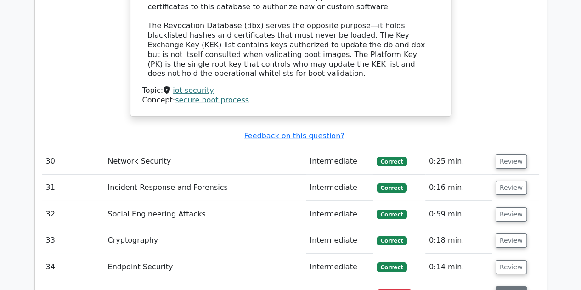
click at [501, 286] on button "Review" at bounding box center [511, 293] width 31 height 14
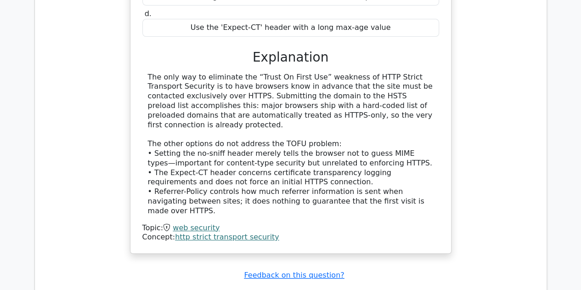
scroll to position [5373, 0]
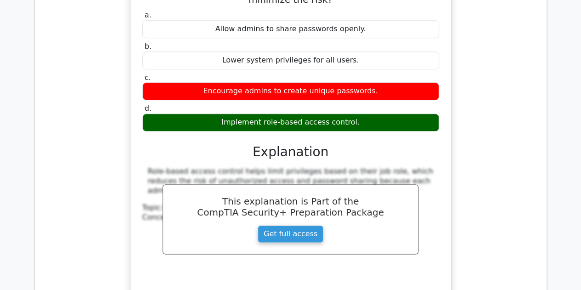
scroll to position [5782, 0]
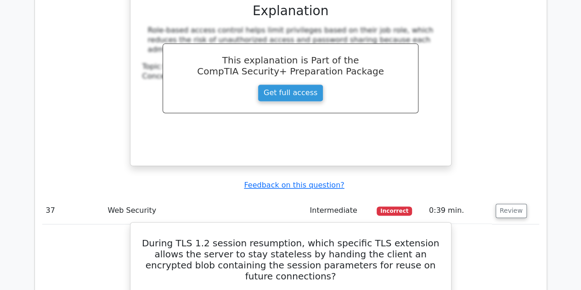
scroll to position [5873, 0]
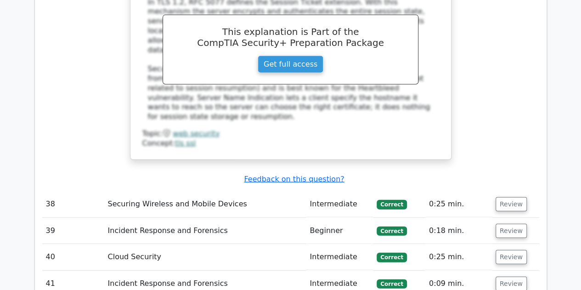
scroll to position [6319, 0]
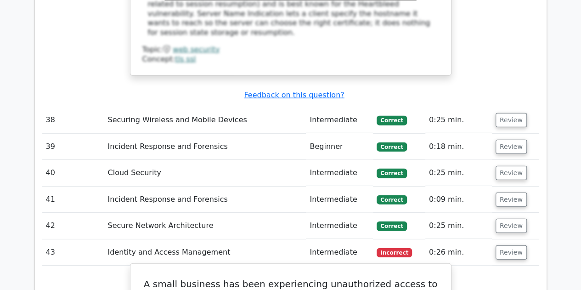
scroll to position [6402, 0]
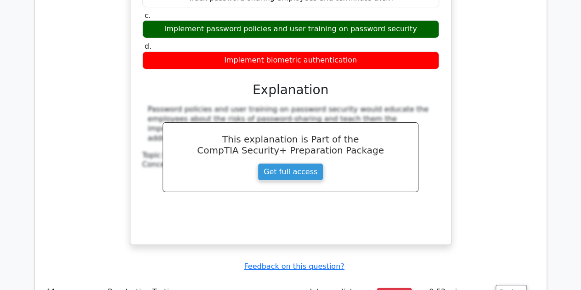
scroll to position [6782, 0]
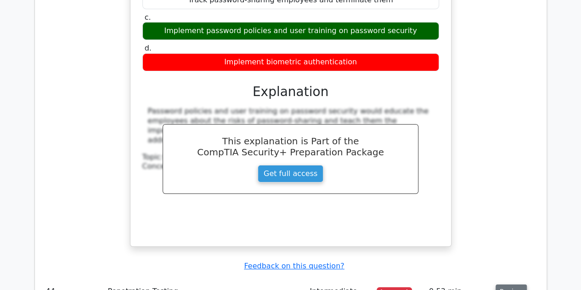
click at [499, 284] on button "Review" at bounding box center [511, 291] width 31 height 14
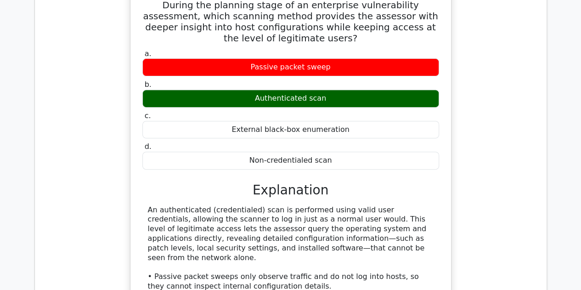
scroll to position [7162, 0]
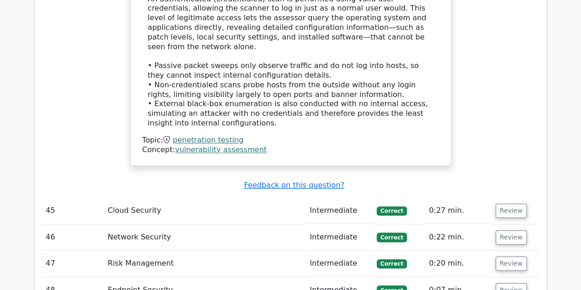
scroll to position [7314, 0]
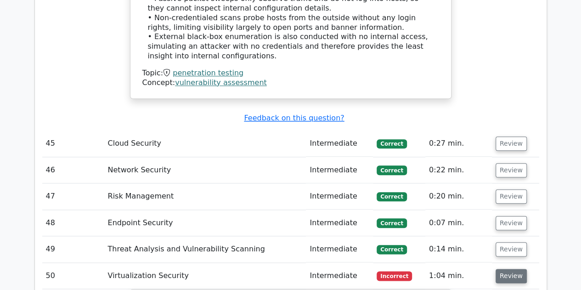
scroll to position [7381, 0]
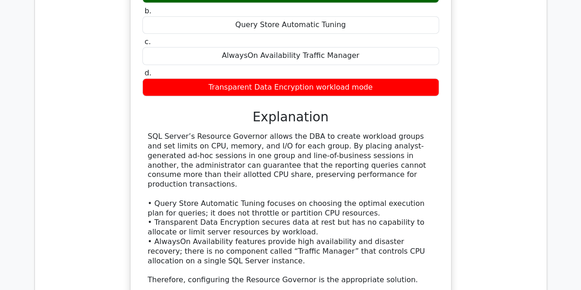
scroll to position [7886, 0]
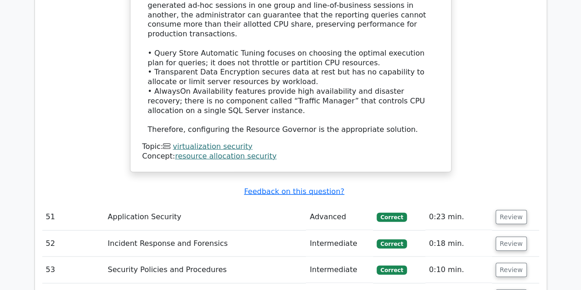
scroll to position [7927, 0]
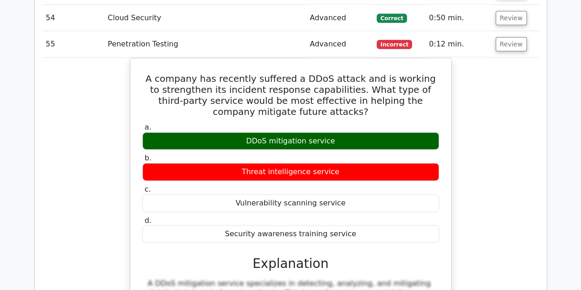
scroll to position [0, 4]
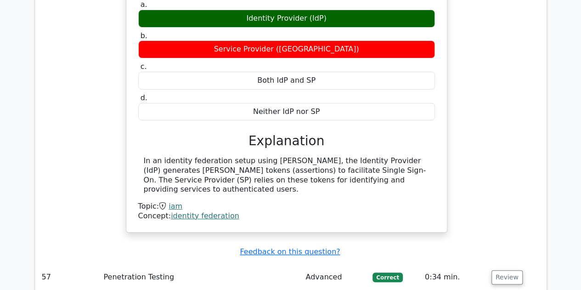
scroll to position [8729, 0]
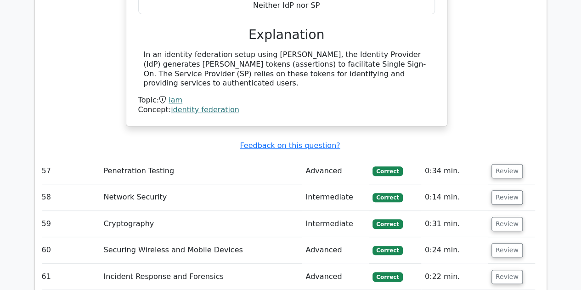
scroll to position [8836, 0]
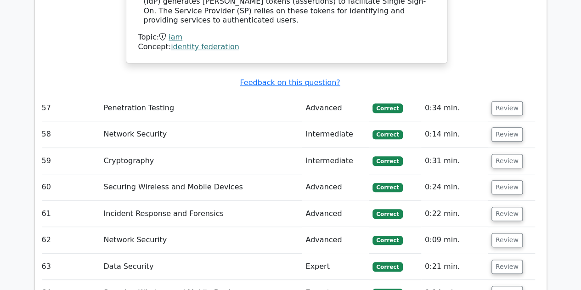
scroll to position [8899, 0]
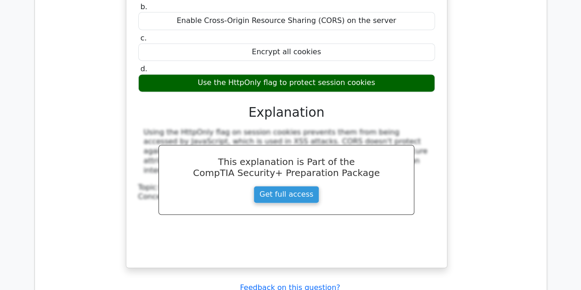
scroll to position [9341, 0]
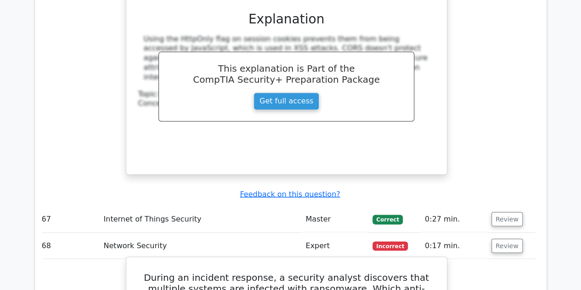
scroll to position [9441, 0]
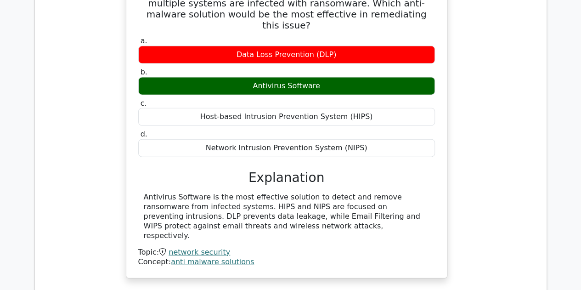
scroll to position [9734, 0]
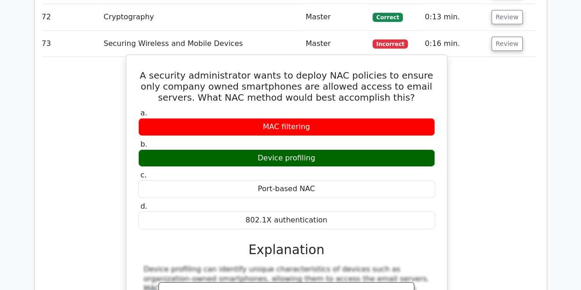
scroll to position [10189, 0]
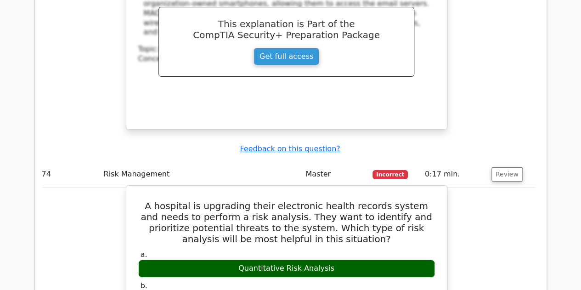
scroll to position [10389, 0]
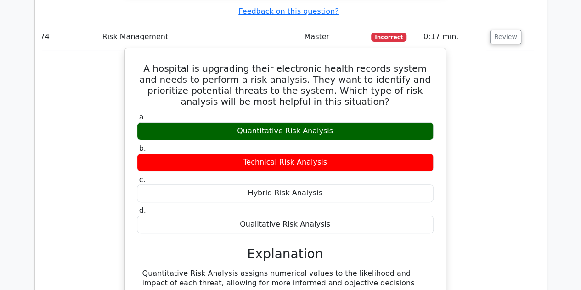
scroll to position [10523, 0]
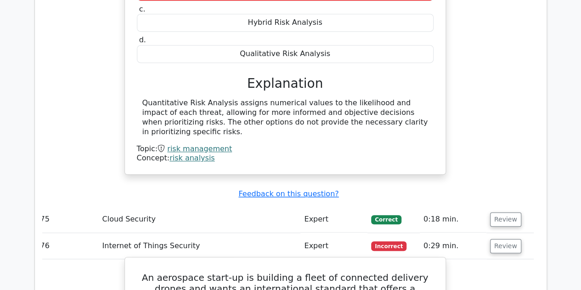
scroll to position [10693, 0]
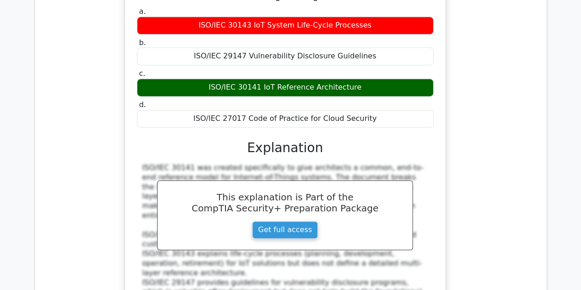
scroll to position [11030, 0]
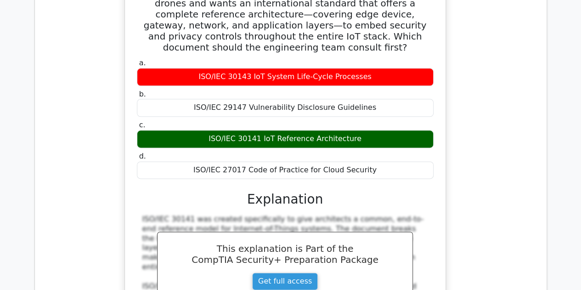
scroll to position [10979, 0]
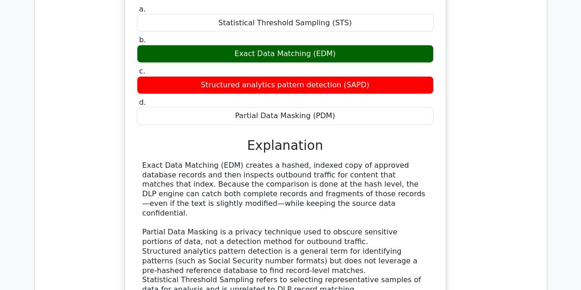
scroll to position [11494, 0]
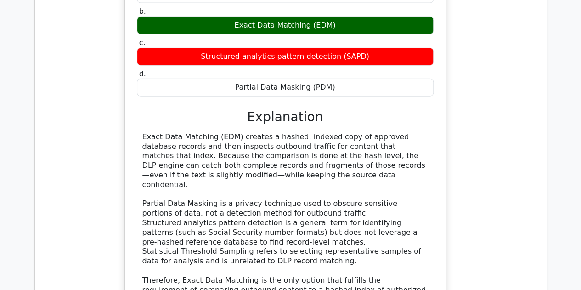
scroll to position [11525, 0]
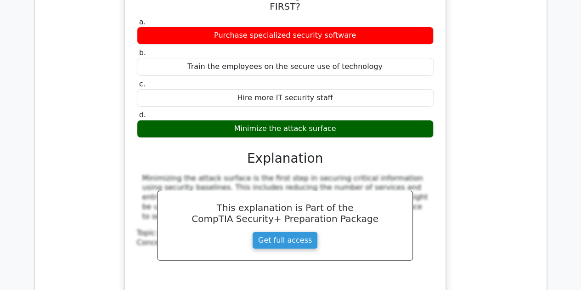
scroll to position [11995, 0]
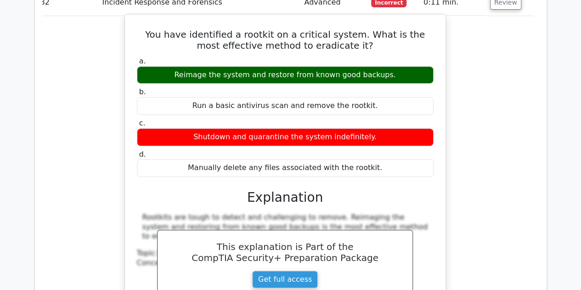
scroll to position [12406, 0]
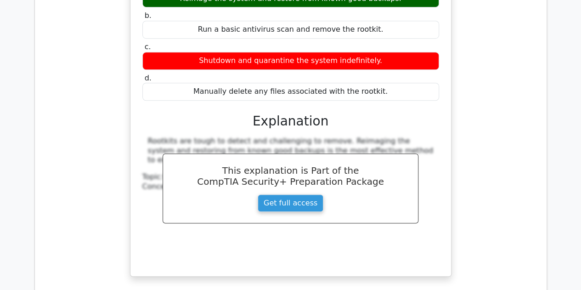
scroll to position [12484, 0]
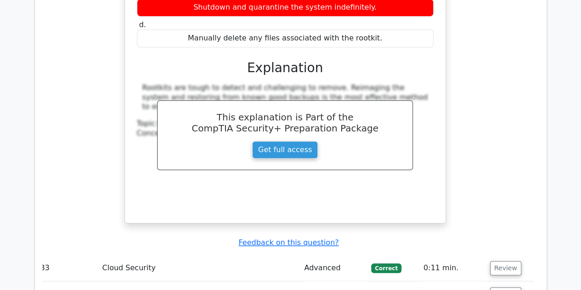
scroll to position [12538, 0]
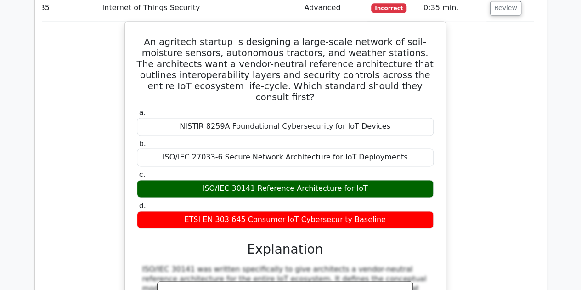
scroll to position [12856, 0]
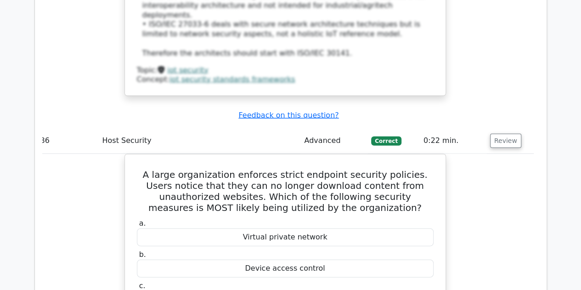
scroll to position [13224, 0]
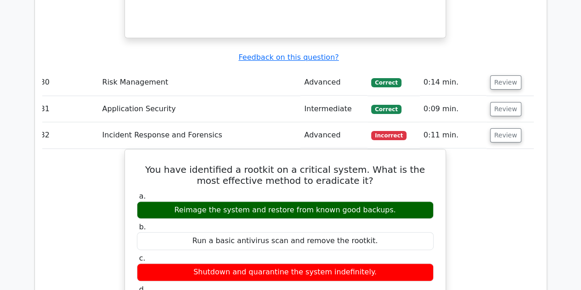
scroll to position [12273, 0]
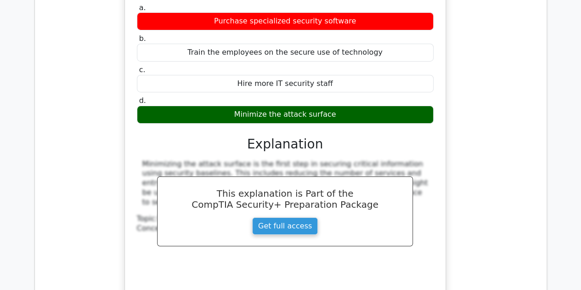
scroll to position [11832, 0]
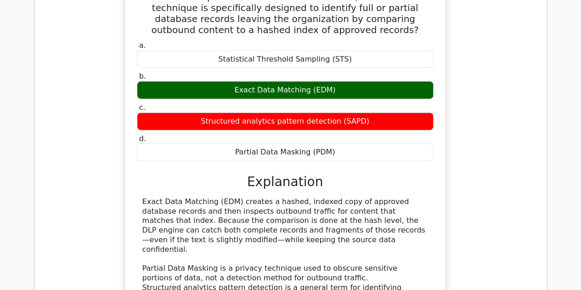
scroll to position [11457, 0]
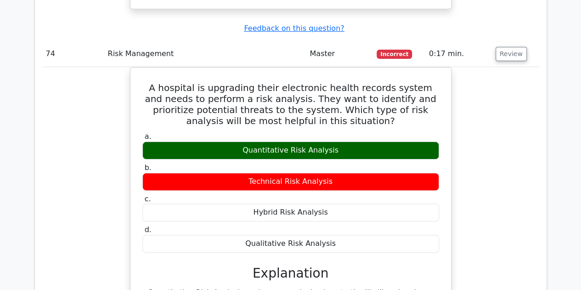
scroll to position [10502, 0]
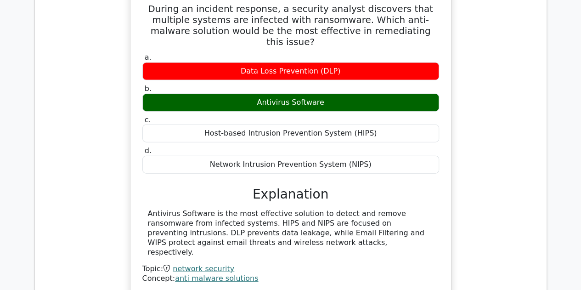
scroll to position [9660, 0]
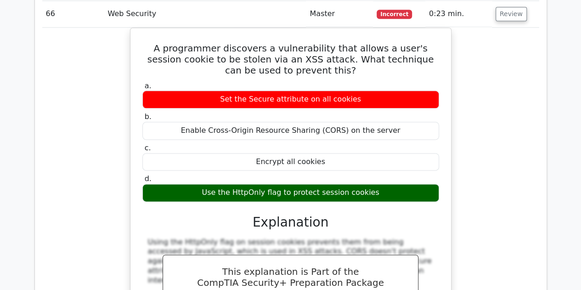
scroll to position [9230, 0]
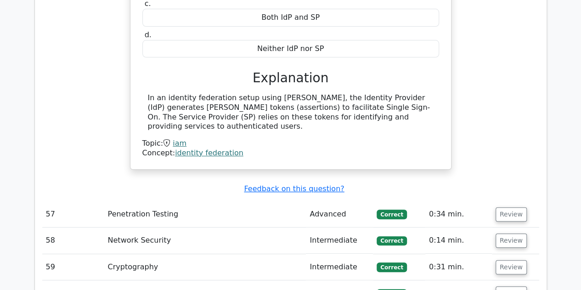
scroll to position [8791, 0]
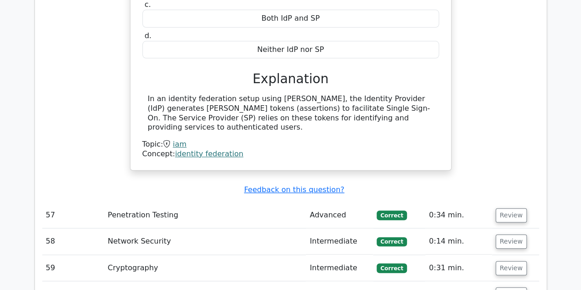
click at [498, 281] on td "Review" at bounding box center [515, 294] width 47 height 26
click at [498, 287] on button "Review" at bounding box center [511, 294] width 31 height 14
click at [505, 261] on button "Review" at bounding box center [511, 268] width 31 height 14
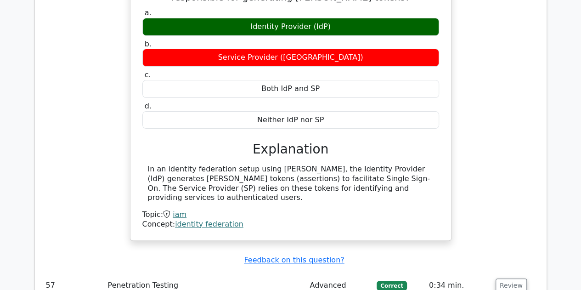
scroll to position [8717, 0]
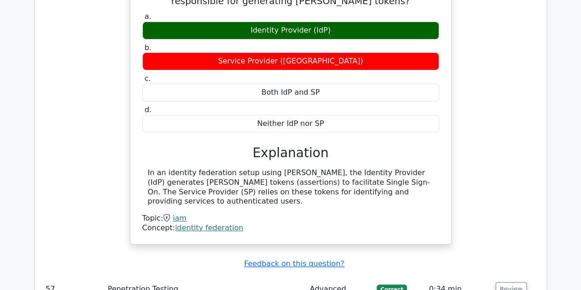
click at [506, 282] on button "Review" at bounding box center [511, 289] width 31 height 14
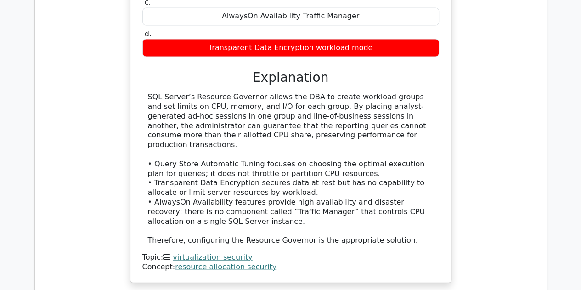
scroll to position [7808, 0]
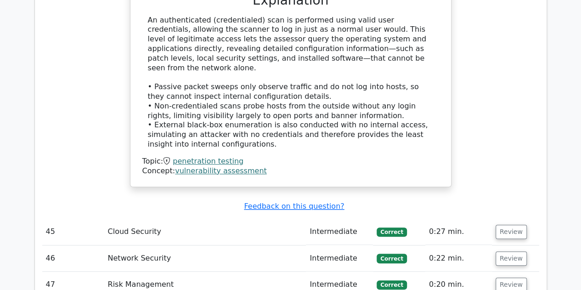
scroll to position [7292, 0]
click at [502, 278] on button "Review" at bounding box center [511, 285] width 31 height 14
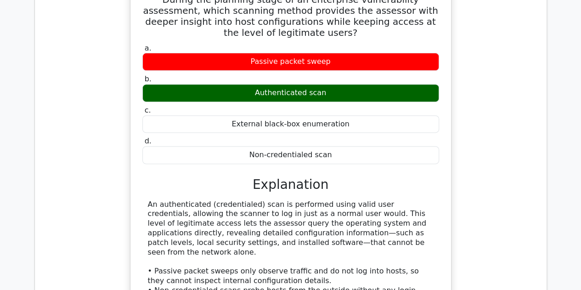
scroll to position [7115, 0]
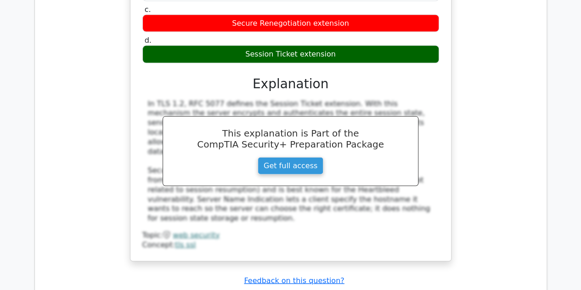
scroll to position [6216, 0]
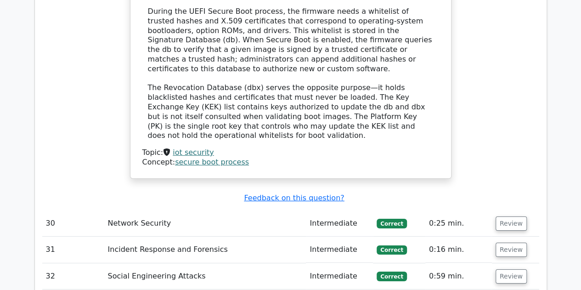
scroll to position [4842, 0]
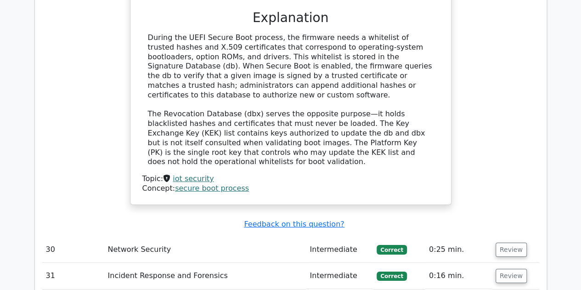
click at [504, 269] on button "Review" at bounding box center [511, 276] width 31 height 14
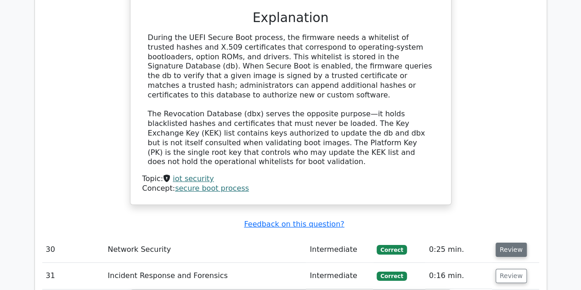
click at [506, 243] on button "Review" at bounding box center [511, 250] width 31 height 14
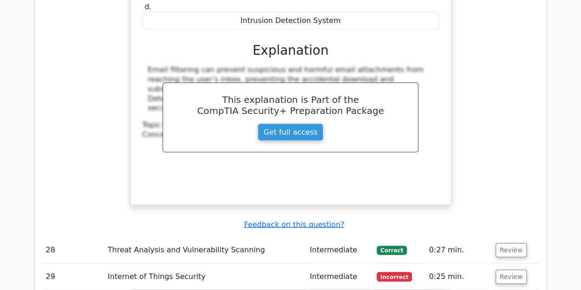
scroll to position [4362, 0]
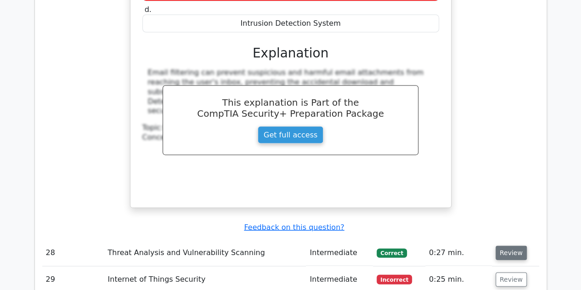
click at [501, 246] on button "Review" at bounding box center [511, 253] width 31 height 14
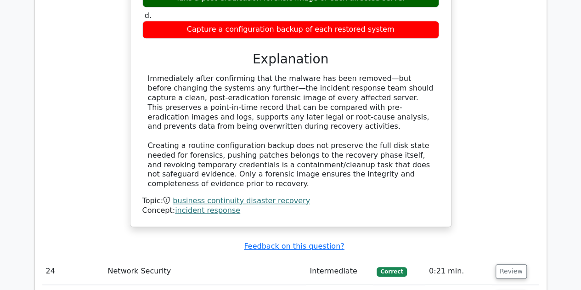
scroll to position [3844, 0]
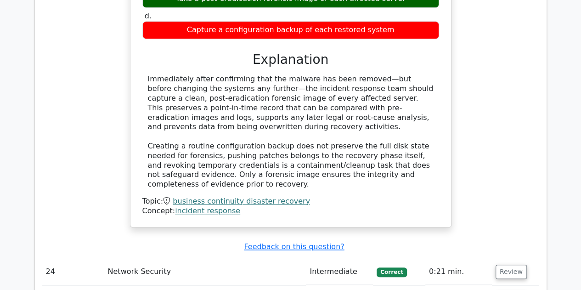
click at [509, 265] on button "Review" at bounding box center [511, 272] width 31 height 14
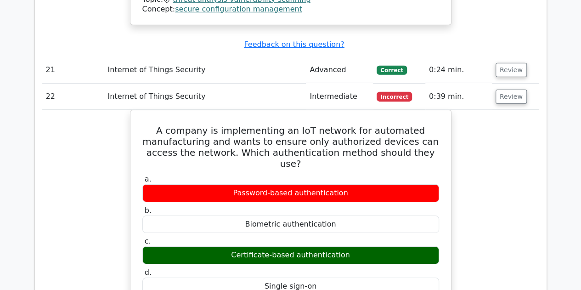
scroll to position [3018, 0]
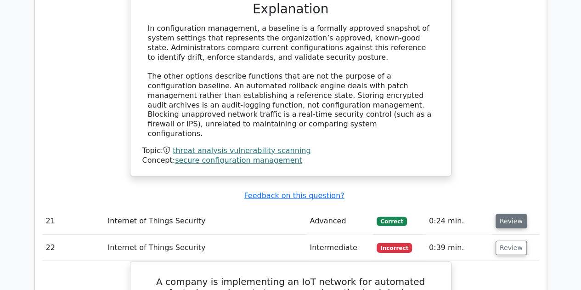
click at [509, 214] on button "Review" at bounding box center [511, 221] width 31 height 14
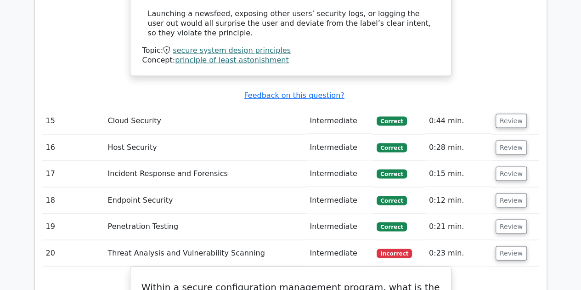
scroll to position [2571, 0]
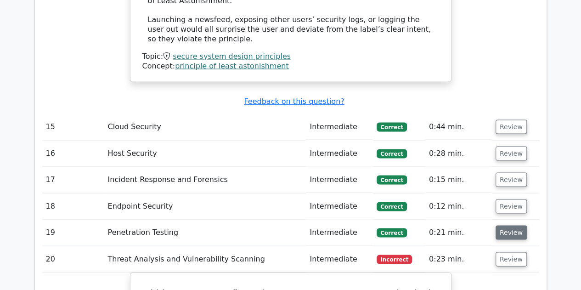
click at [503, 225] on button "Review" at bounding box center [511, 232] width 31 height 14
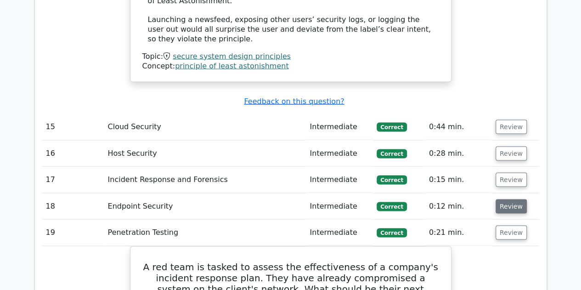
click at [504, 199] on button "Review" at bounding box center [511, 206] width 31 height 14
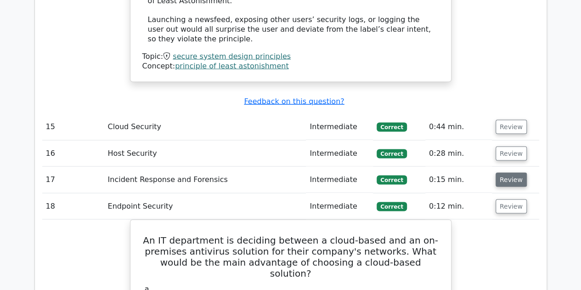
click at [506, 172] on button "Review" at bounding box center [511, 179] width 31 height 14
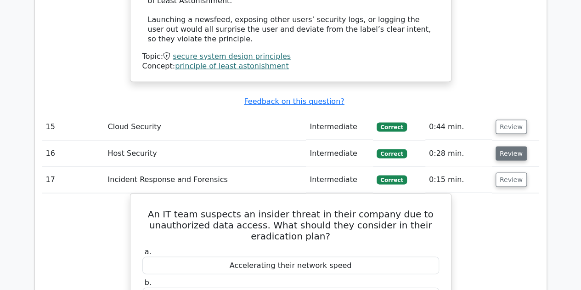
click at [510, 146] on button "Review" at bounding box center [511, 153] width 31 height 14
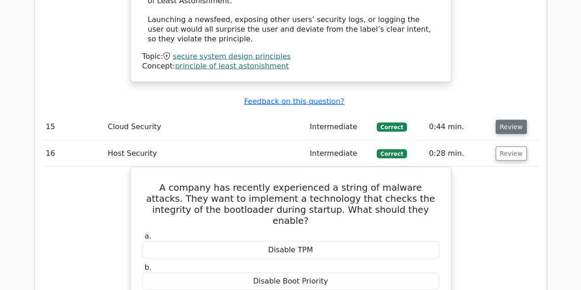
click at [503, 119] on button "Review" at bounding box center [511, 126] width 31 height 14
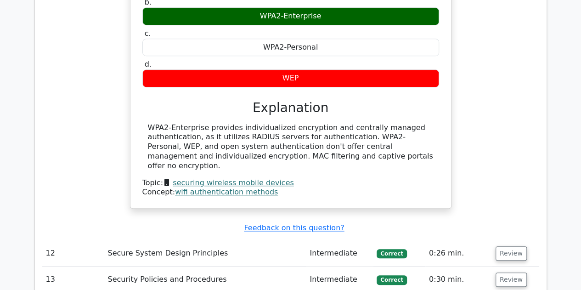
scroll to position [1997, 0]
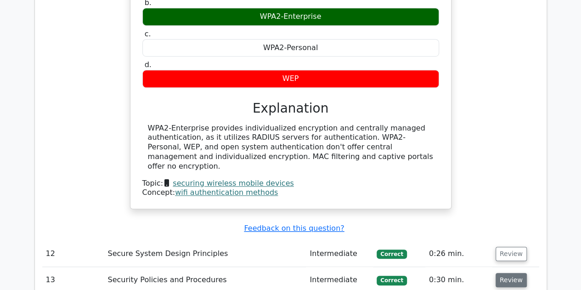
click at [512, 273] on button "Review" at bounding box center [511, 280] width 31 height 14
click at [502, 247] on button "Review" at bounding box center [511, 254] width 31 height 14
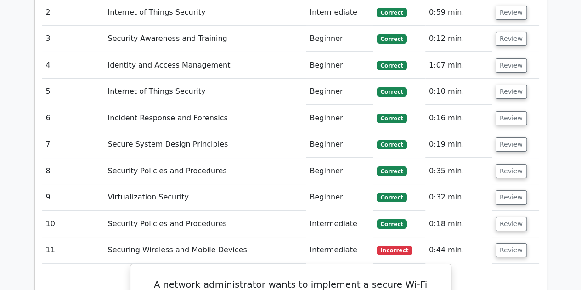
scroll to position [1636, 0]
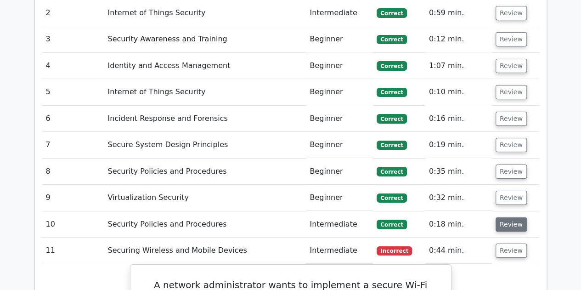
click at [504, 217] on button "Review" at bounding box center [511, 224] width 31 height 14
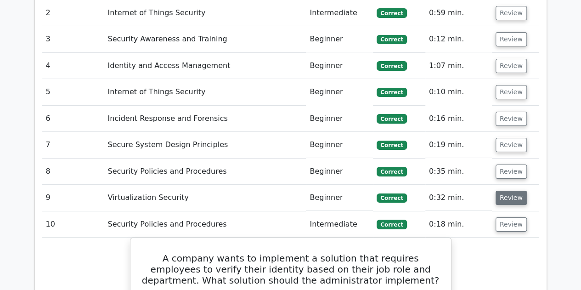
click at [503, 191] on button "Review" at bounding box center [511, 198] width 31 height 14
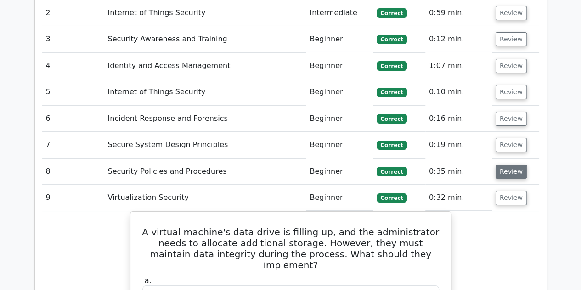
click at [502, 164] on button "Review" at bounding box center [511, 171] width 31 height 14
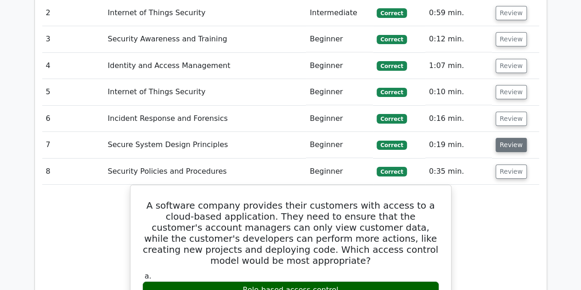
click at [502, 138] on button "Review" at bounding box center [511, 145] width 31 height 14
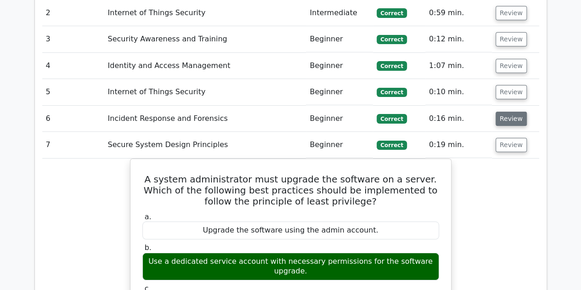
click at [504, 112] on button "Review" at bounding box center [511, 119] width 31 height 14
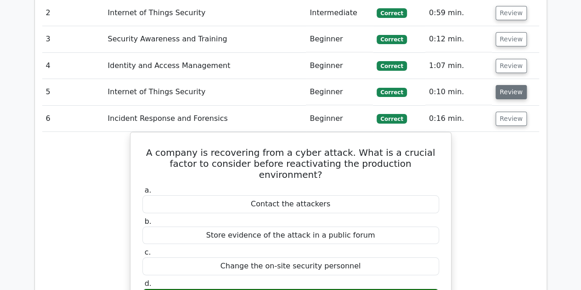
click at [509, 85] on button "Review" at bounding box center [511, 92] width 31 height 14
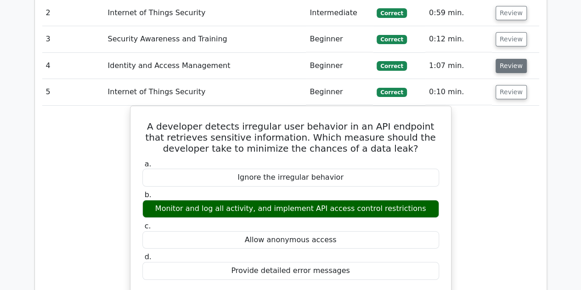
click at [506, 59] on button "Review" at bounding box center [511, 66] width 31 height 14
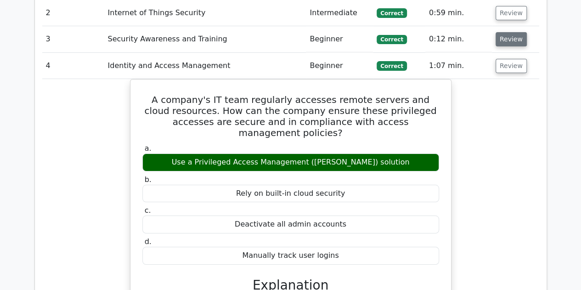
click at [509, 32] on button "Review" at bounding box center [511, 39] width 31 height 14
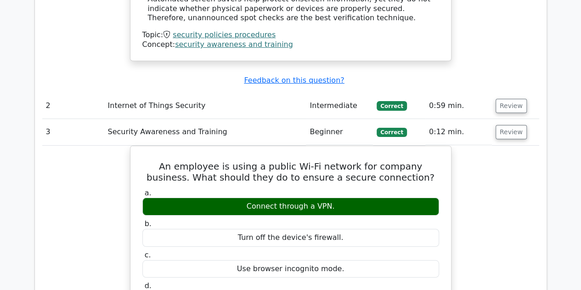
scroll to position [1482, 0]
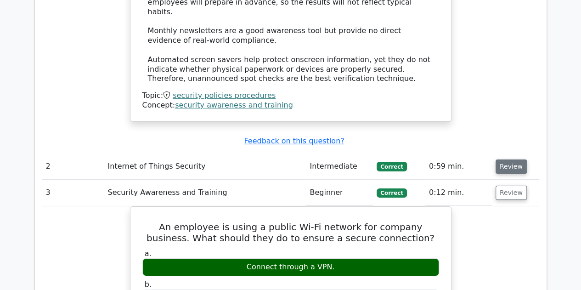
click at [508, 159] on button "Review" at bounding box center [511, 166] width 31 height 14
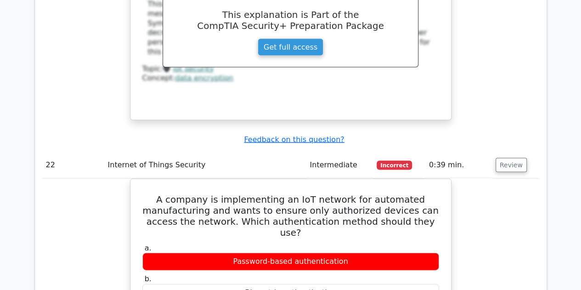
scroll to position [9625, 0]
